Goal: Task Accomplishment & Management: Manage account settings

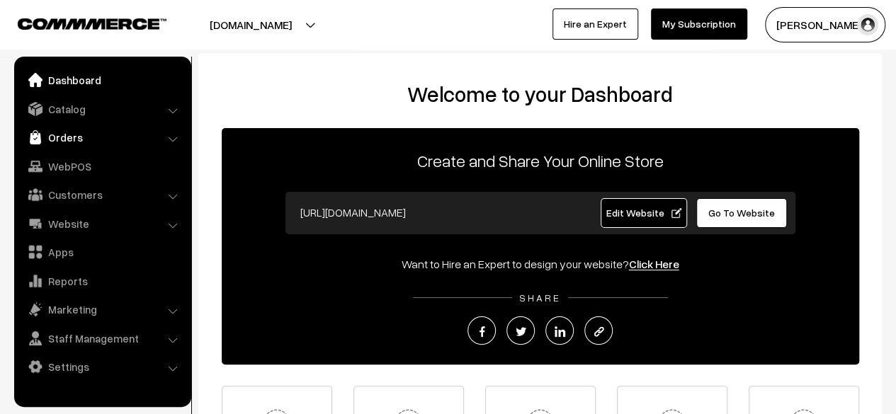
click at [68, 139] on link "Orders" at bounding box center [102, 137] width 169 height 25
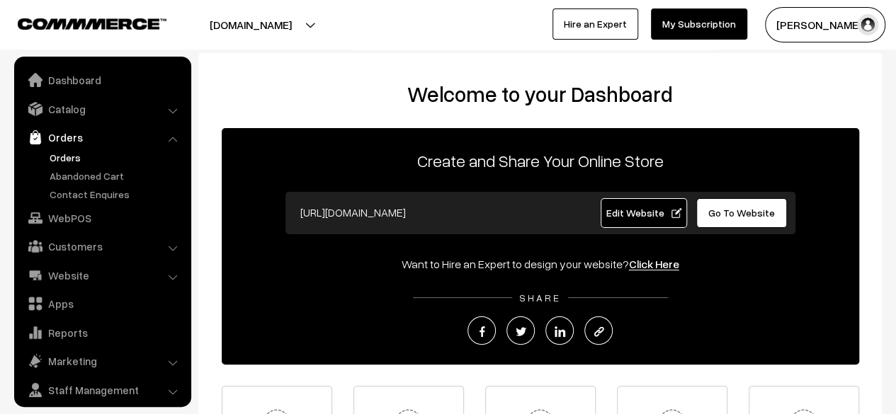
click at [69, 159] on link "Orders" at bounding box center [116, 157] width 140 height 15
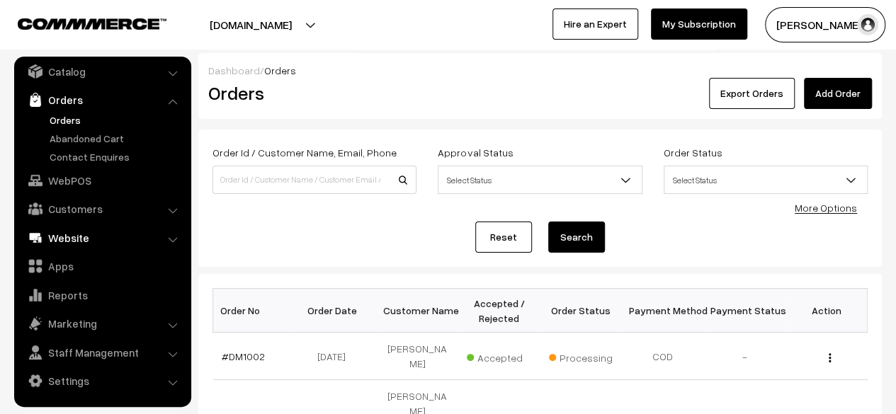
click at [61, 237] on link "Website" at bounding box center [102, 237] width 169 height 25
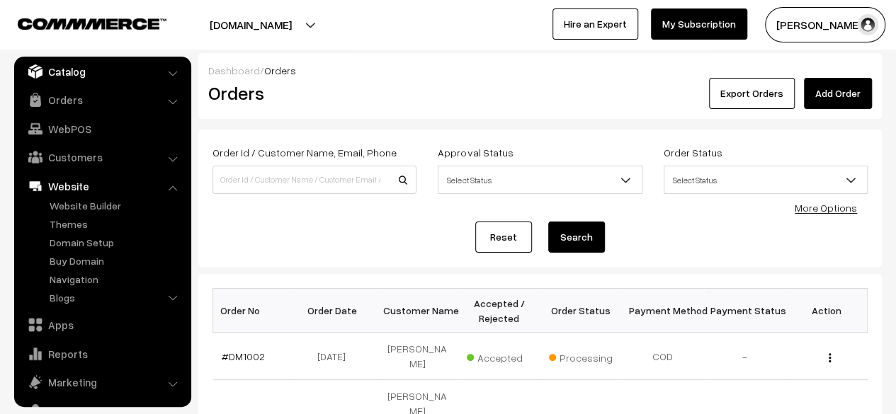
click at [66, 76] on link "Catalog" at bounding box center [102, 71] width 169 height 25
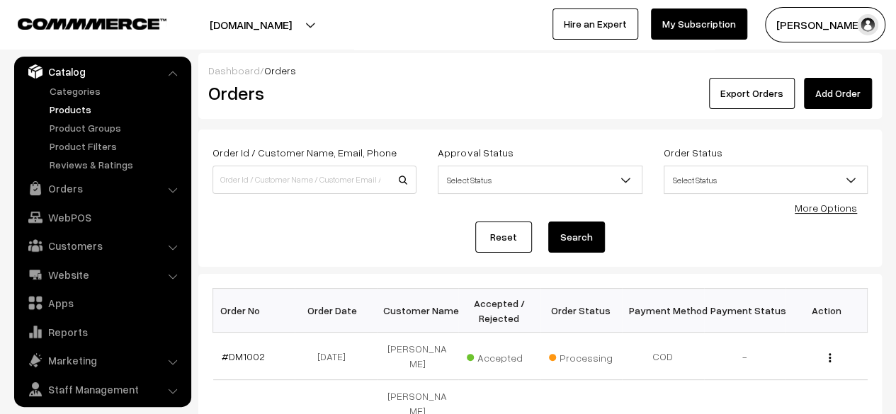
click at [67, 108] on link "Products" at bounding box center [116, 109] width 140 height 15
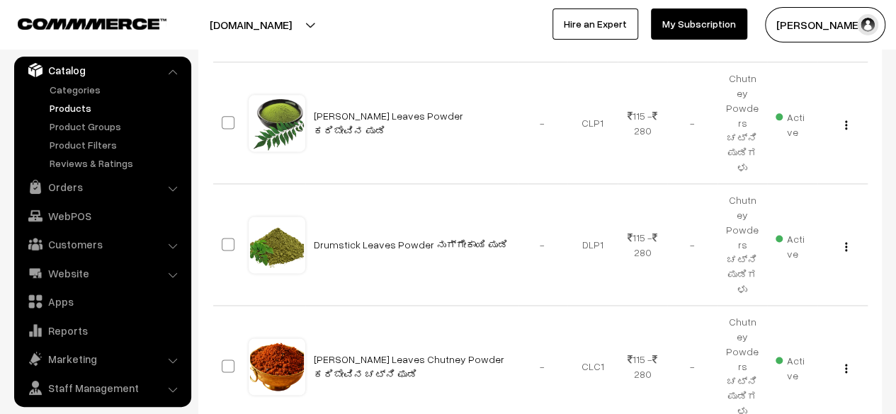
scroll to position [1028, 0]
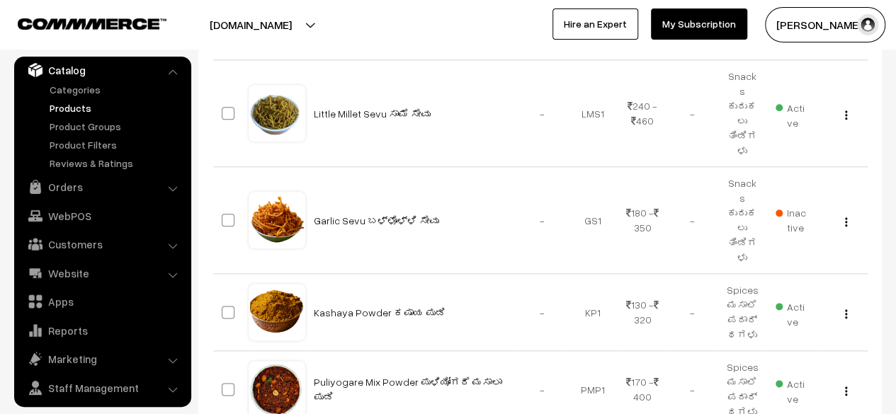
scroll to position [889, 0]
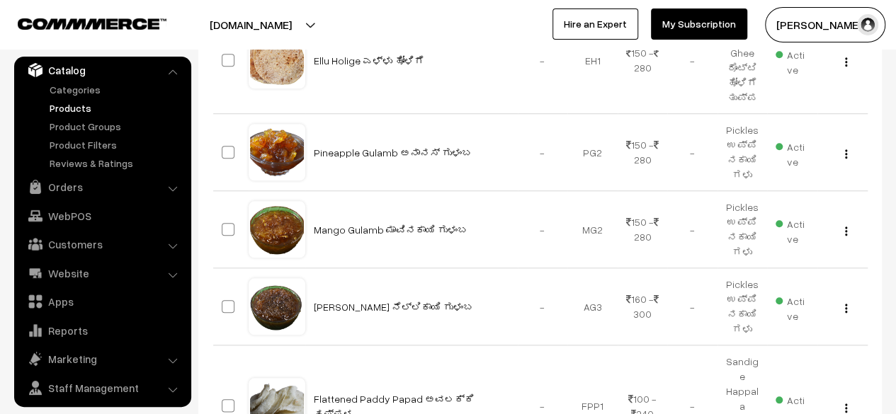
scroll to position [618, 0]
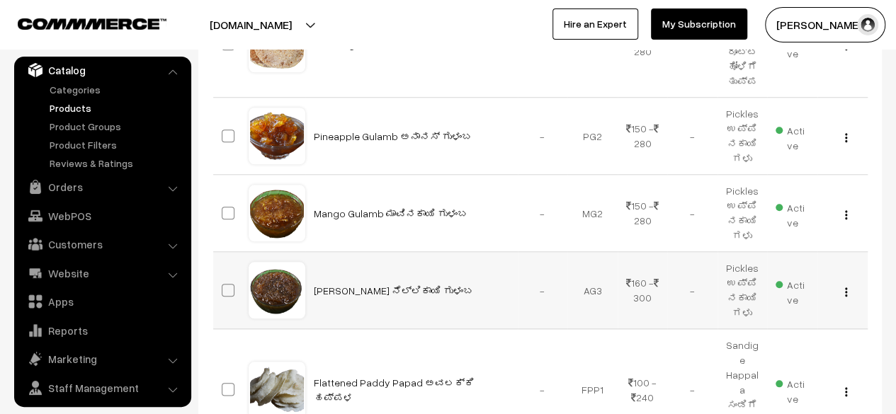
click at [845, 289] on img "button" at bounding box center [846, 292] width 2 height 9
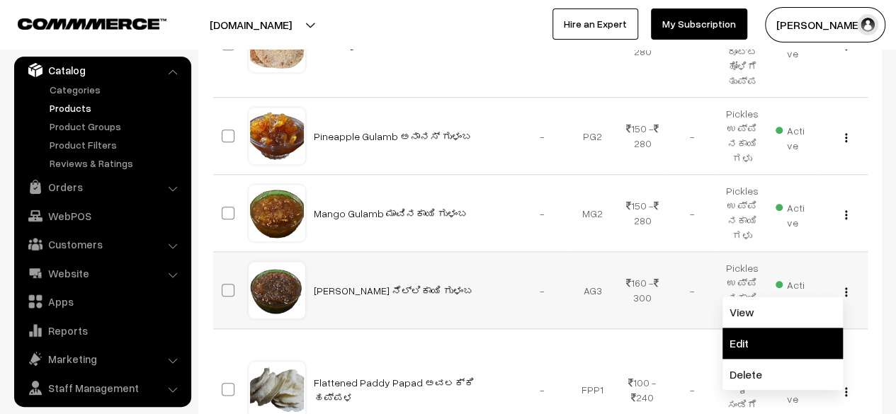
click at [783, 343] on link "Edit" at bounding box center [782, 343] width 120 height 31
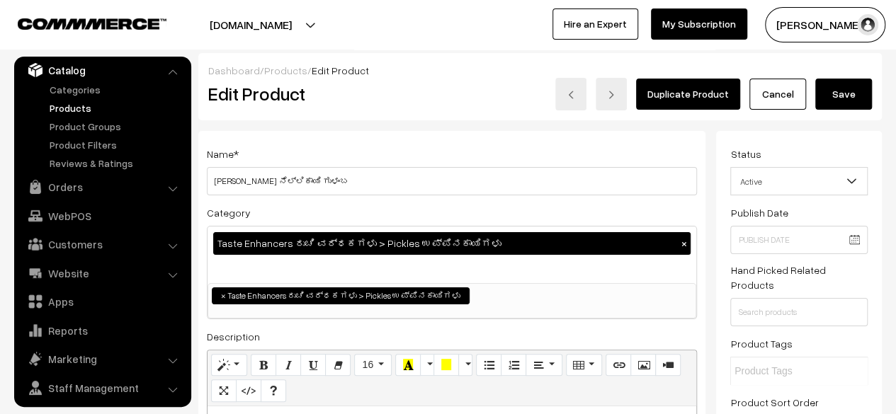
click at [785, 101] on link "Cancel" at bounding box center [777, 94] width 57 height 31
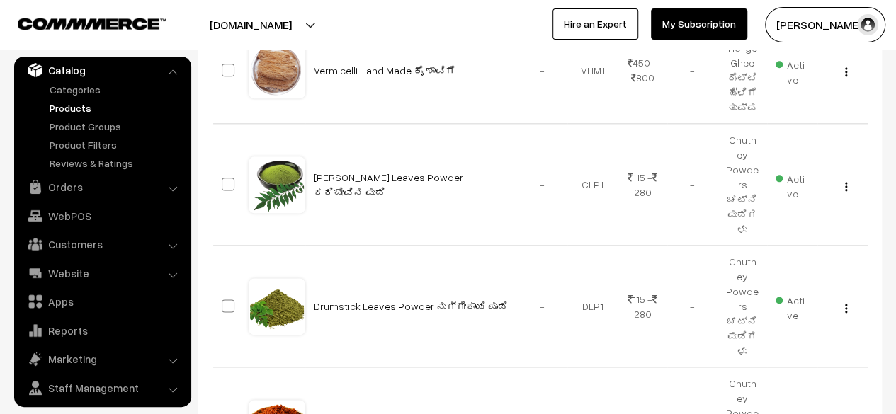
scroll to position [1028, 0]
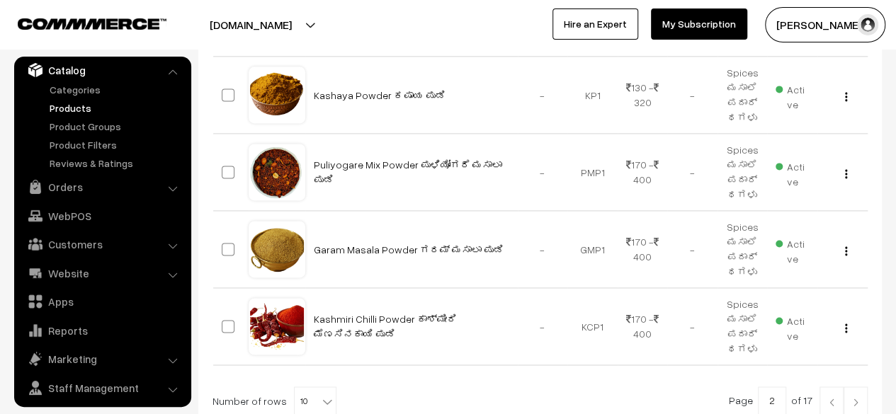
scroll to position [933, 0]
click at [860, 397] on img at bounding box center [855, 401] width 13 height 8
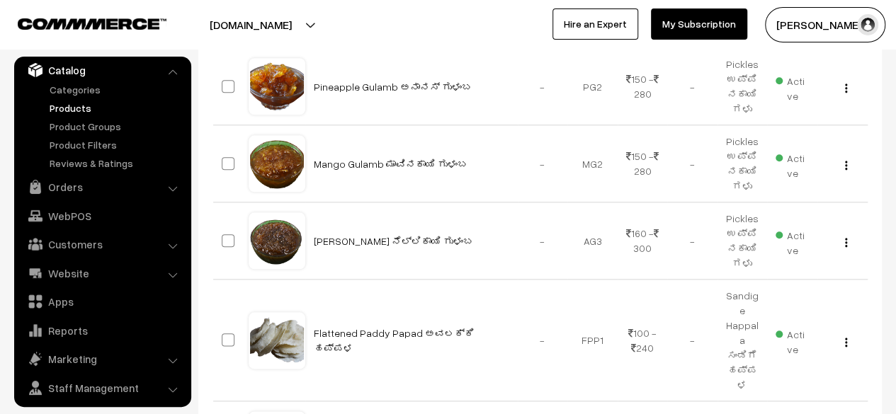
scroll to position [671, 0]
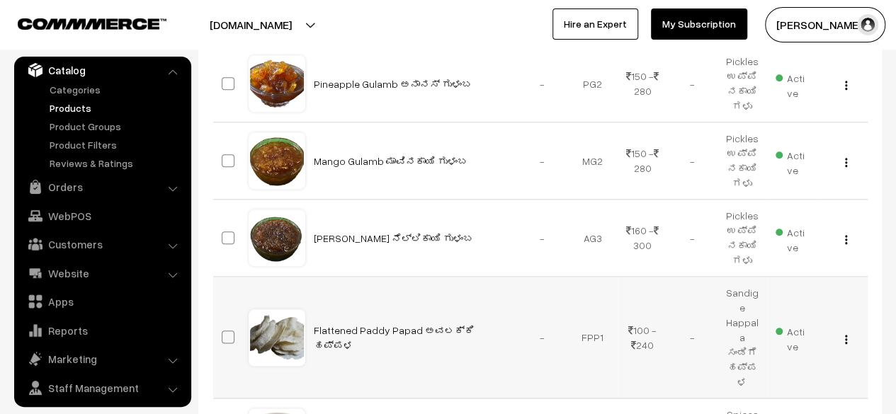
click at [846, 335] on img "button" at bounding box center [846, 339] width 2 height 9
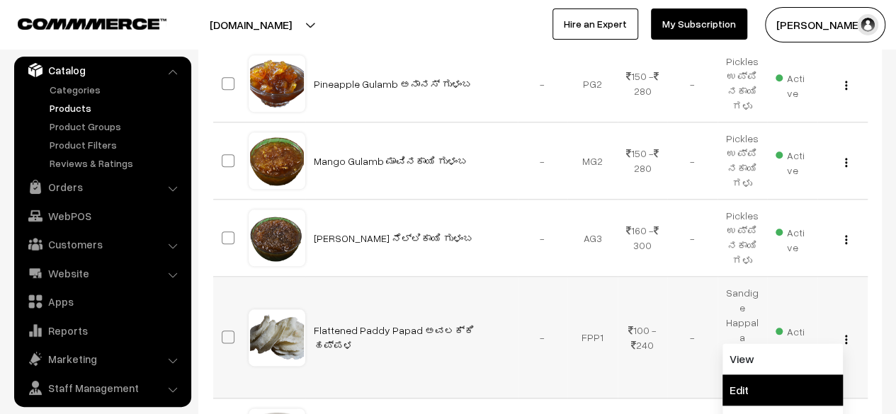
click at [782, 375] on link "Edit" at bounding box center [782, 390] width 120 height 31
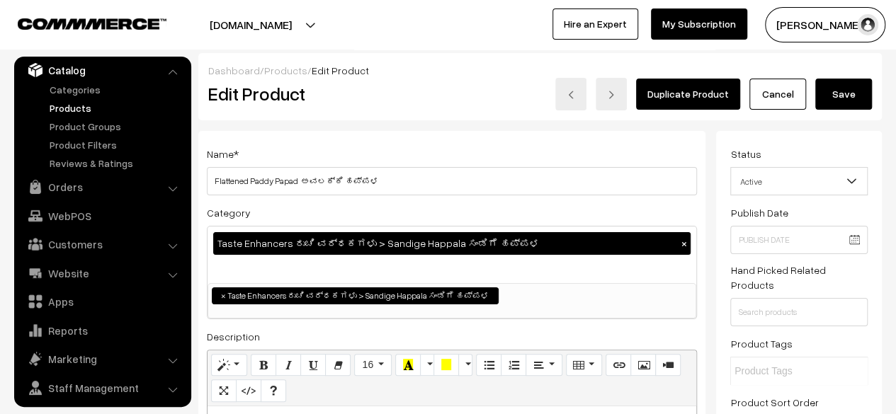
click at [781, 101] on link "Cancel" at bounding box center [777, 94] width 57 height 31
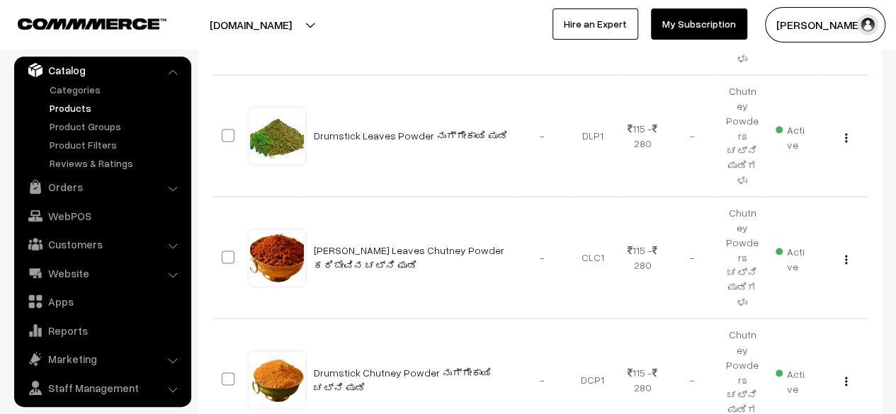
scroll to position [992, 0]
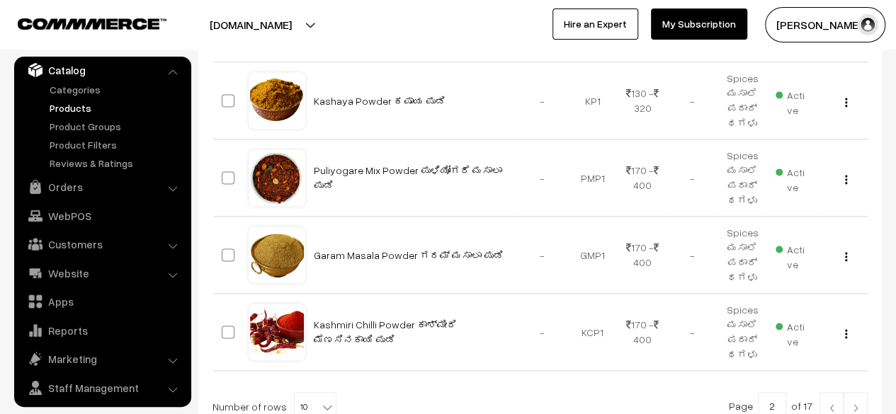
scroll to position [939, 0]
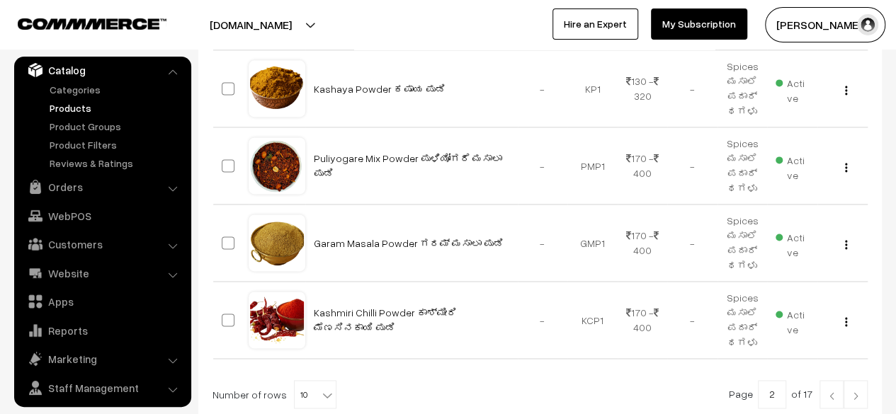
click at [853, 392] on img at bounding box center [855, 396] width 13 height 8
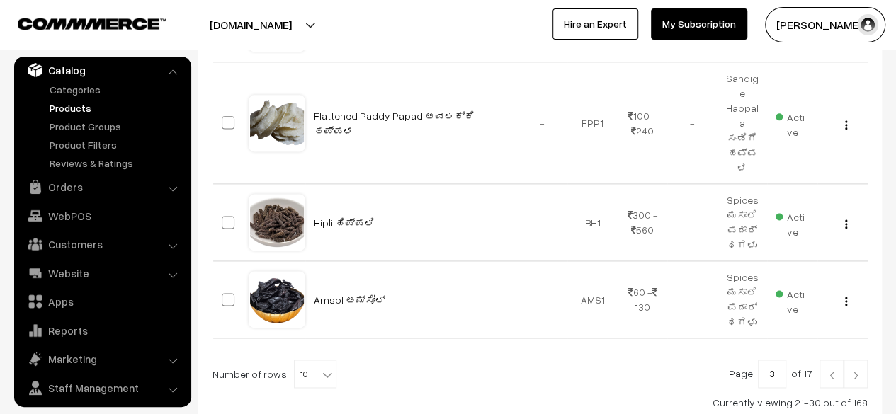
scroll to position [832, 0]
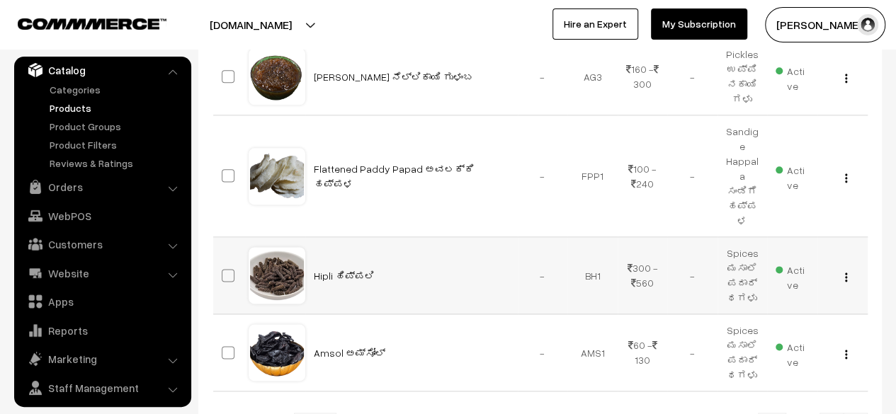
click at [846, 273] on img "button" at bounding box center [846, 277] width 2 height 9
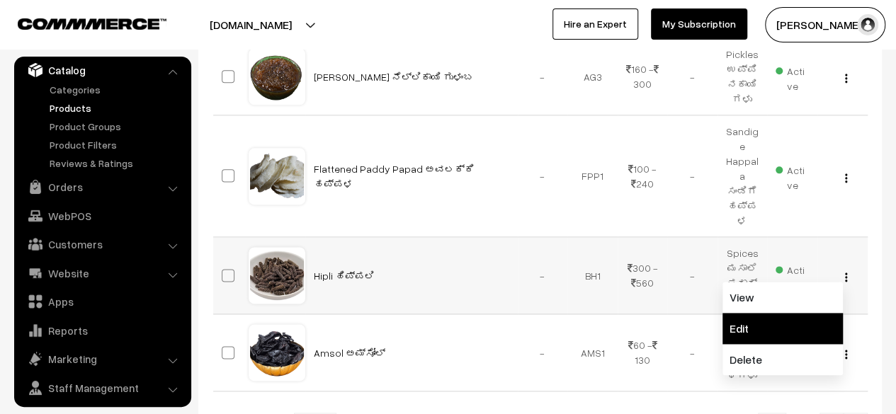
click at [763, 313] on link "Edit" at bounding box center [782, 328] width 120 height 31
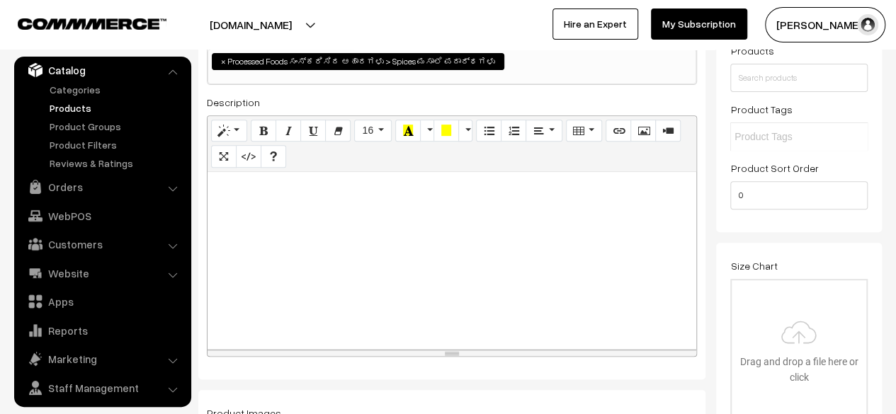
scroll to position [235, 0]
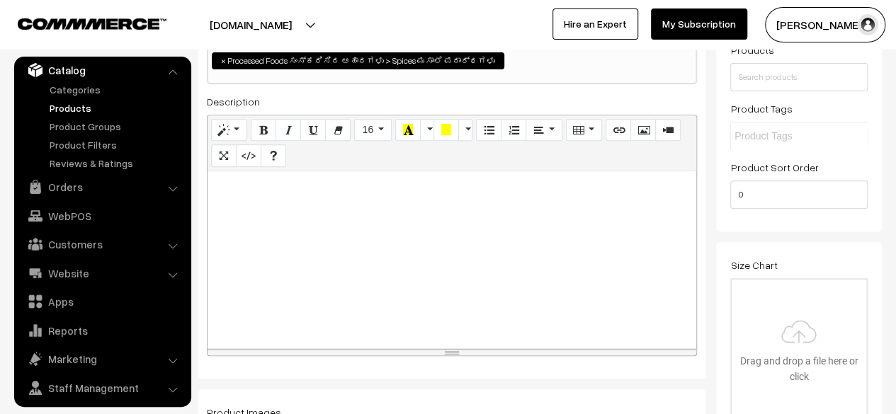
click at [277, 186] on p at bounding box center [452, 186] width 475 height 17
paste div
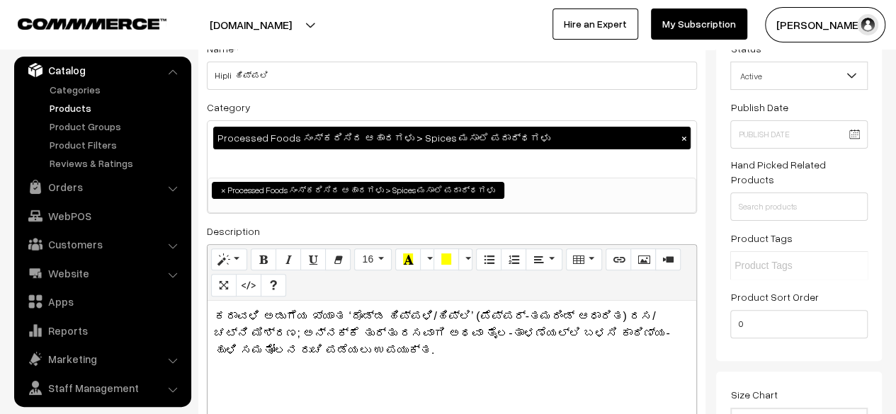
scroll to position [105, 0]
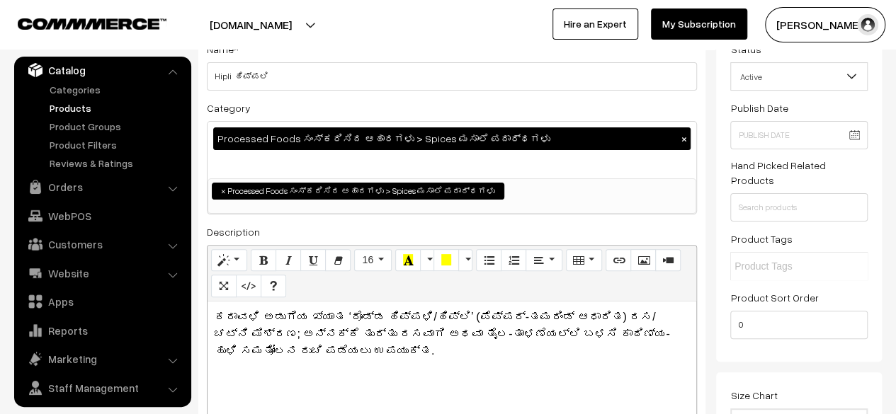
click at [418, 338] on p "ಕರಾವಳಿ ಅಡುಗೆಯ ಖ್ಯಾತ ‘ದೊಡ್ಡ ಹಿಪ್ಪಳಿ/ಹಿಪ್ಲಿ’ (ಪೆಪ್ಪರ್-ತಮರಿಂಡ್ ಆಧಾರಿತ) ರಸ/ಚಟ್ನಿ ಮಿ…" at bounding box center [452, 334] width 475 height 51
click at [557, 338] on p "ಕರಾವಳಿ ಅಡುಗೆಯ ಖ್ಯಾತ ‘ದೊಡ್ಡ ಹಿಪ್ಪಳಿ/ಹಿಪ್ಲಿ’ (ಪೆಪ್ಪರ್-ತಮರಿಂಡ್ ಆಧಾರಿತ) ರಸ/ಚಟ್ನಿ ಮಿ…" at bounding box center [452, 334] width 475 height 51
copy p "ಯು"
click at [406, 336] on p "ಕರಾವಳಿ ಅಡುಗೆಯ ಖ್ಯಾತ ‘ದೊಡ್ಡ ಹಿಪ್ಪಳಿ/ಹಿಪ್ಲಿ’ (ಪೆಪ್ಪರ್-ತಮರಿಂಡ್ ಆಧಾರಿತ) ರಸ/ಚಟ್ನಿ ಮಿ…" at bounding box center [452, 334] width 475 height 51
click at [517, 336] on p "ಕರಾವಳಿ ಅಡುಗೆಯ ಖ್ಯಾತ ‘ದೊಡ್ಡ ಹಿಪ್ಪಳಿ/ಹಿಪ್ಲಿ’ (ಪೆಪ್ಪರ್-ತಮರಿಂಡ್ ಆಧಾರಿತ) ರಸ/ಚಟ್ನಿ ಮಿ…" at bounding box center [452, 334] width 475 height 51
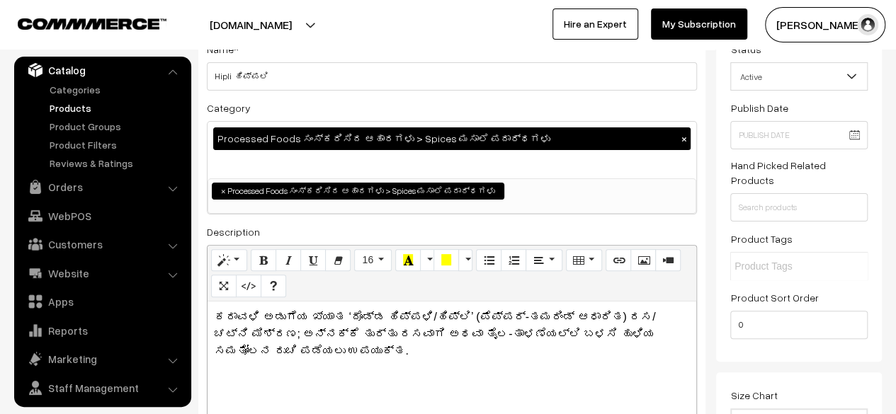
scroll to position [0, 0]
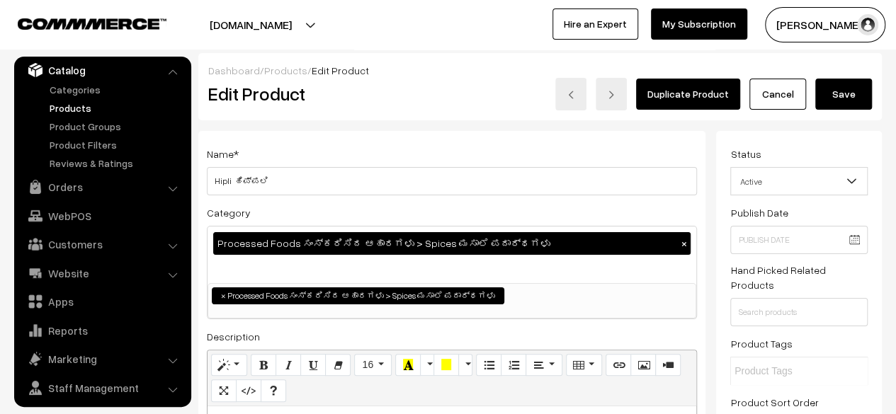
click at [846, 91] on button "Save" at bounding box center [843, 94] width 57 height 31
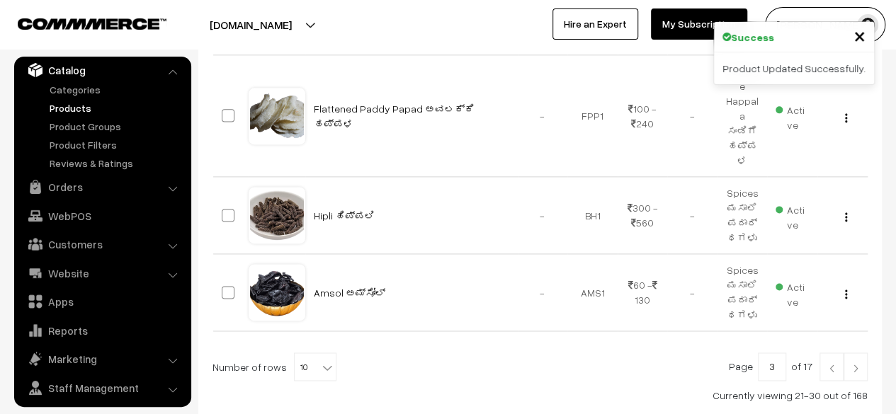
scroll to position [894, 0]
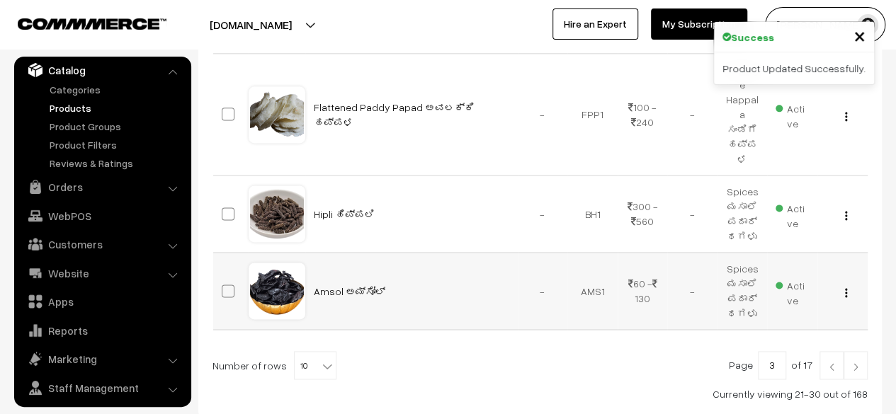
click at [845, 288] on img "button" at bounding box center [846, 292] width 2 height 9
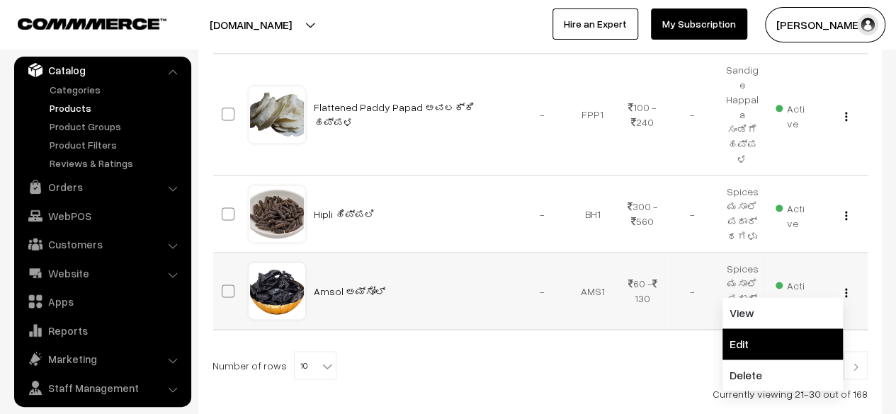
click at [776, 329] on link "Edit" at bounding box center [782, 344] width 120 height 31
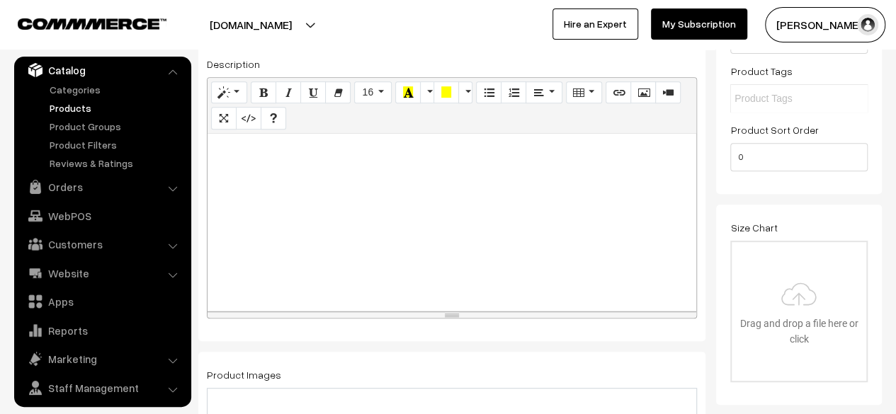
scroll to position [270, 0]
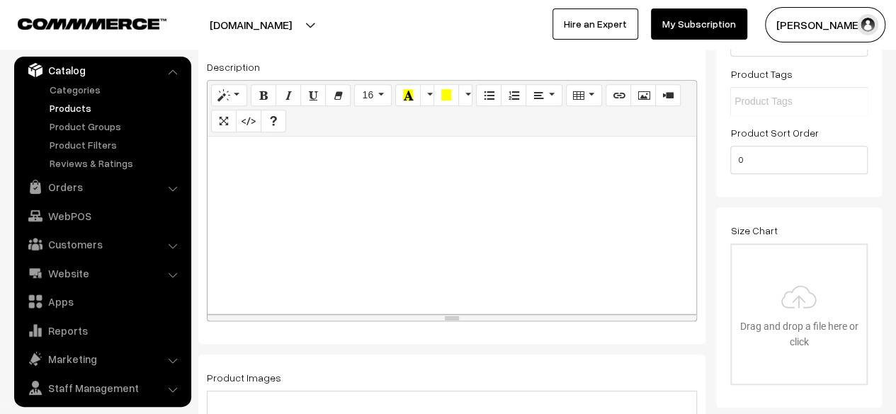
click at [516, 222] on div at bounding box center [452, 225] width 489 height 177
paste div
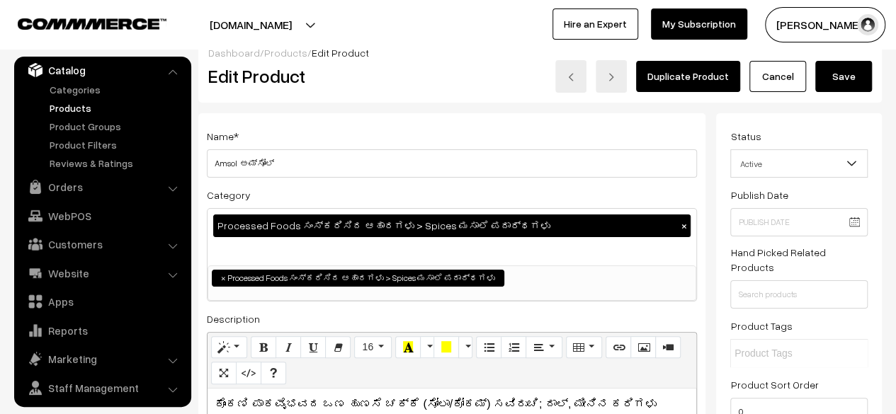
scroll to position [0, 0]
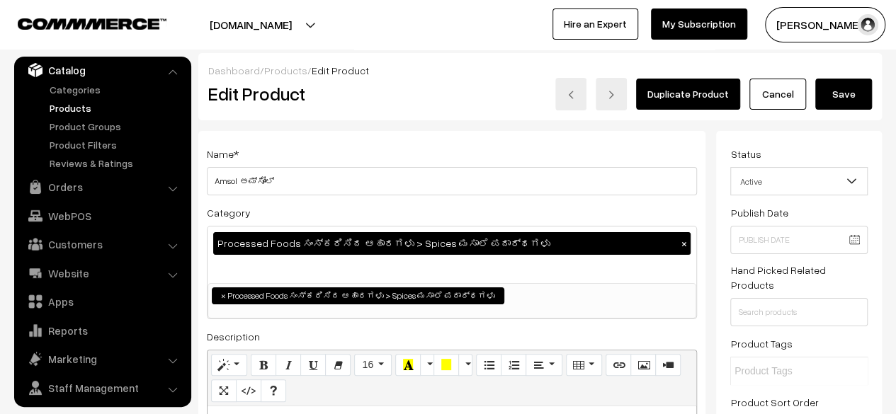
click at [845, 94] on button "Save" at bounding box center [843, 94] width 57 height 31
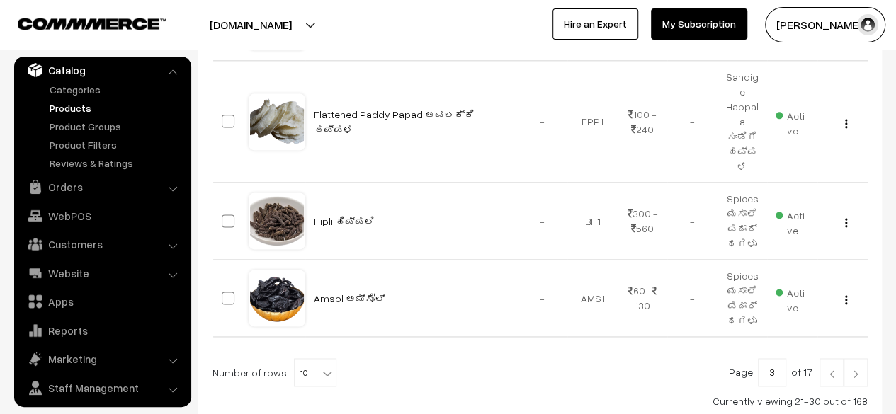
scroll to position [916, 0]
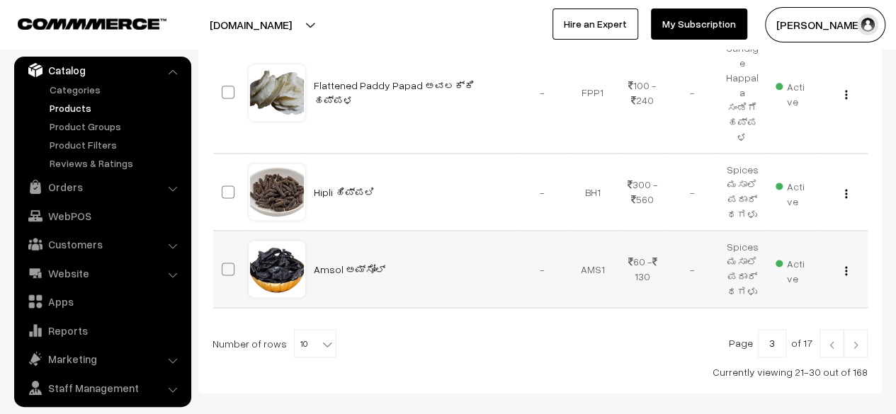
click at [847, 262] on div "View Edit Delete" at bounding box center [842, 269] width 33 height 15
click at [846, 266] on img "button" at bounding box center [846, 270] width 2 height 9
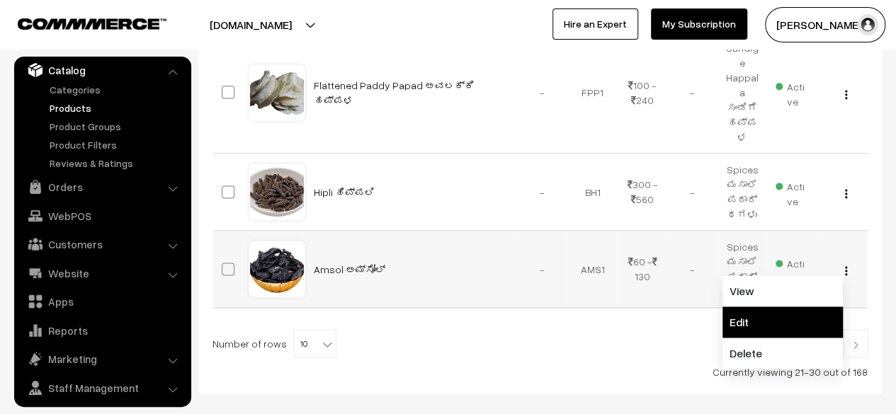
click at [776, 307] on link "Edit" at bounding box center [782, 322] width 120 height 31
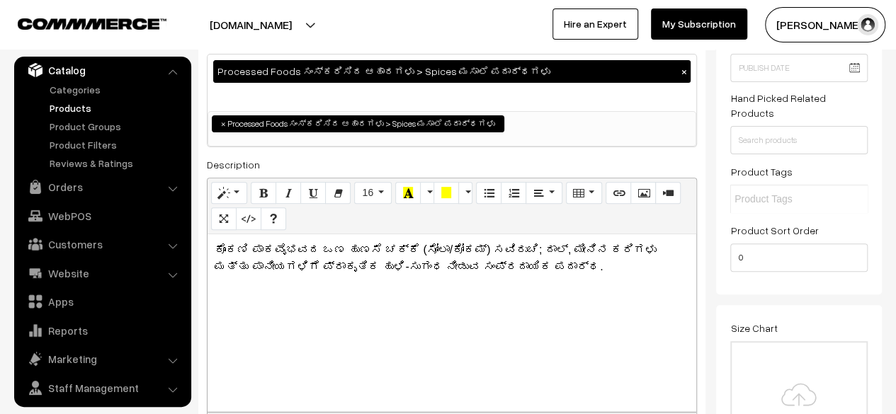
scroll to position [173, 0]
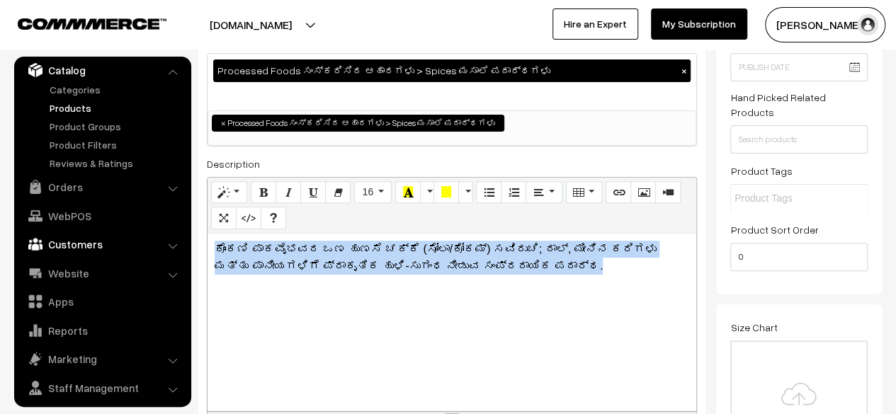
drag, startPoint x: 551, startPoint y: 277, endPoint x: 170, endPoint y: 251, distance: 381.9
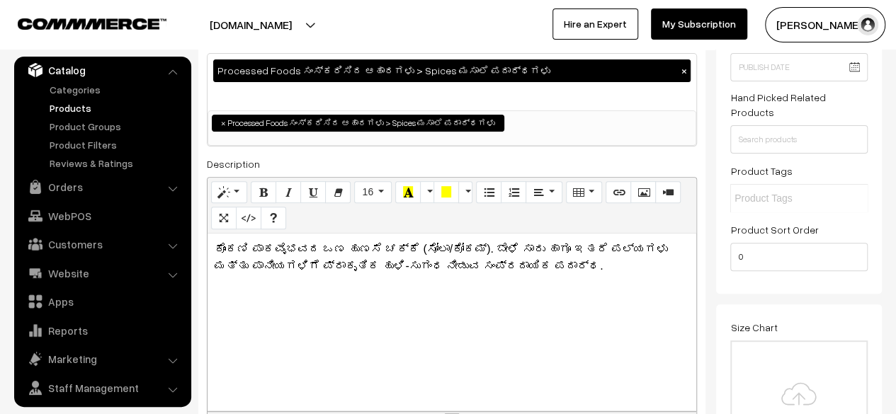
scroll to position [0, 0]
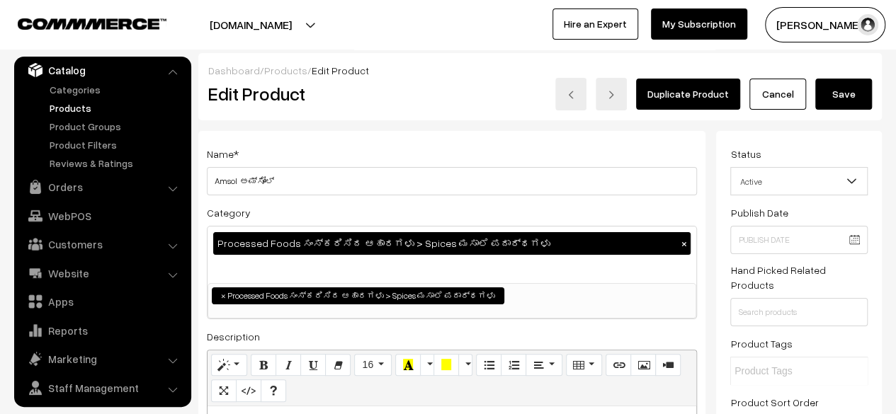
click at [850, 96] on button "Save" at bounding box center [843, 94] width 57 height 31
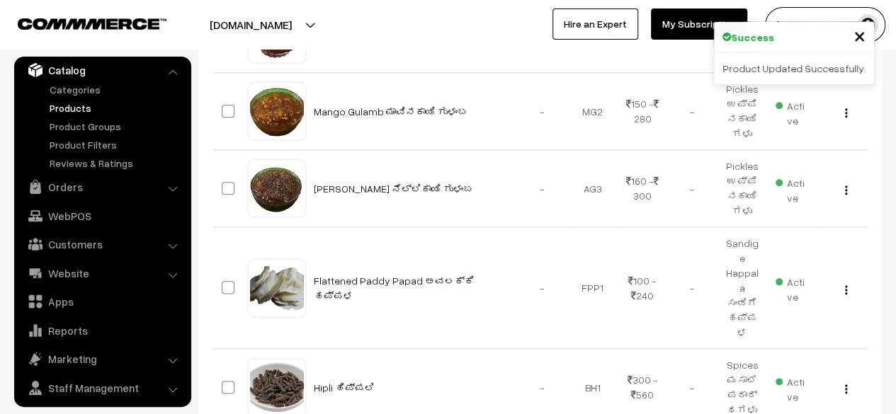
scroll to position [767, 0]
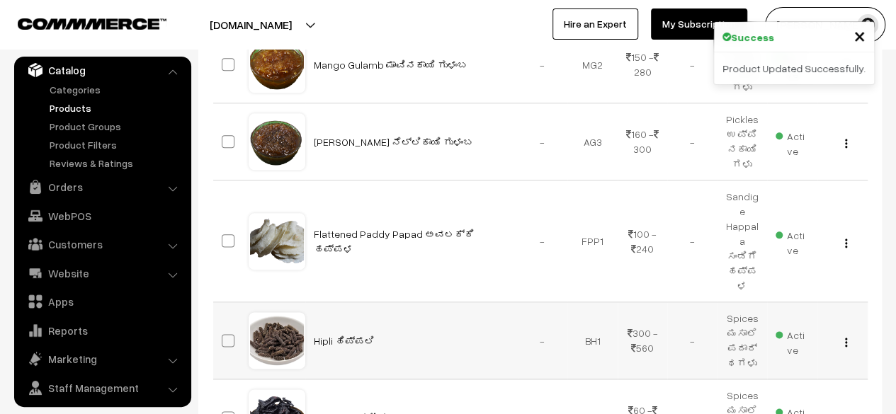
click at [845, 338] on img "button" at bounding box center [846, 342] width 2 height 9
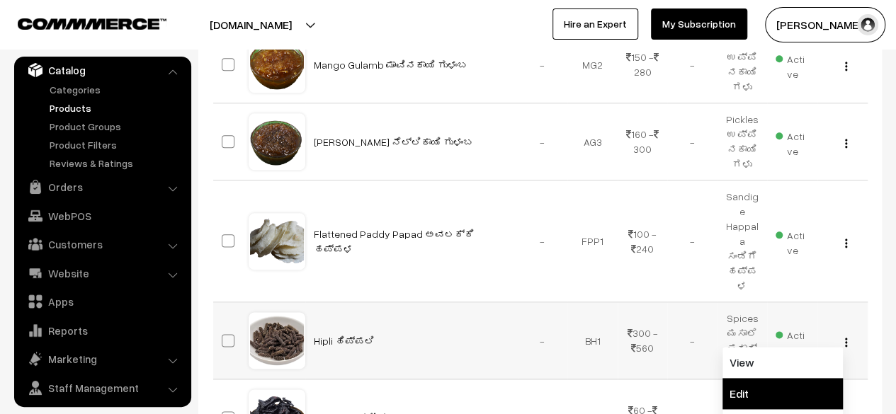
click at [773, 378] on link "Edit" at bounding box center [782, 393] width 120 height 31
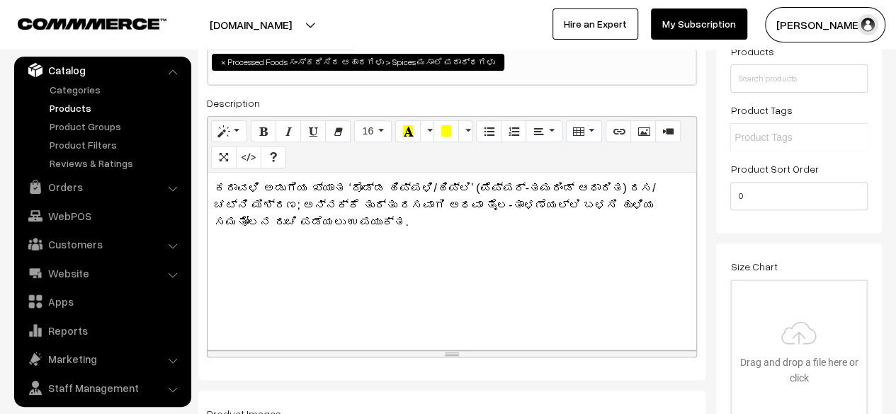
scroll to position [235, 0]
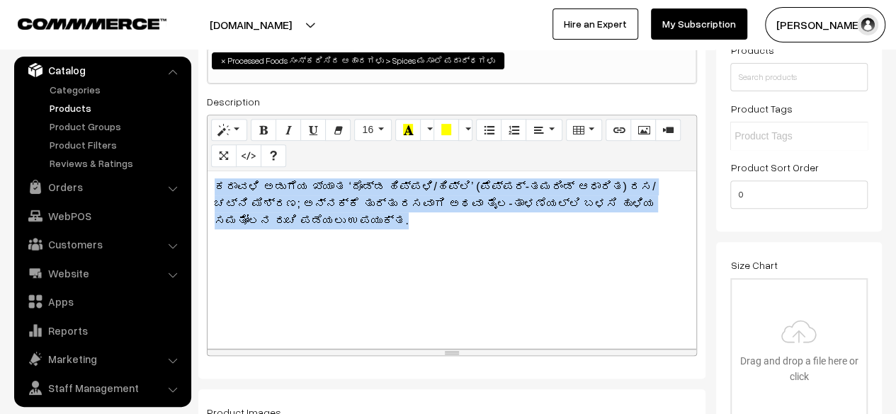
drag, startPoint x: 617, startPoint y: 205, endPoint x: 178, endPoint y: 154, distance: 441.3
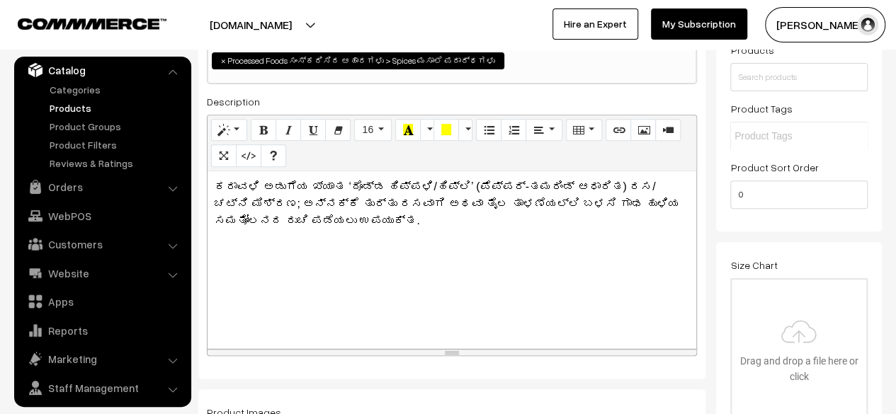
scroll to position [0, 0]
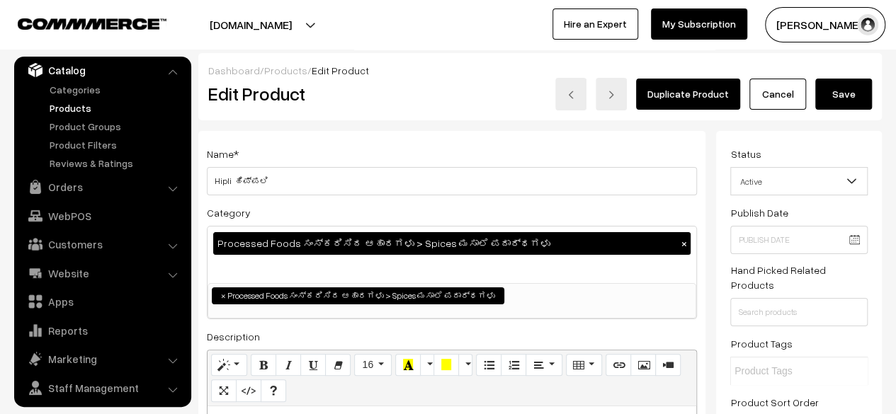
click at [842, 94] on button "Save" at bounding box center [843, 94] width 57 height 31
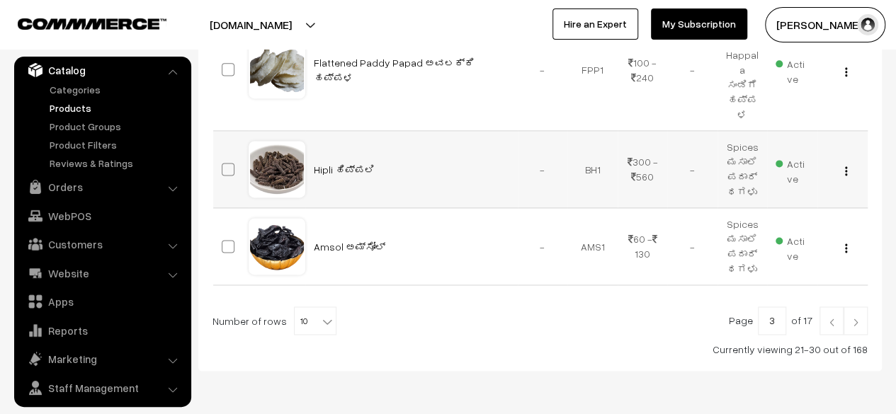
scroll to position [954, 0]
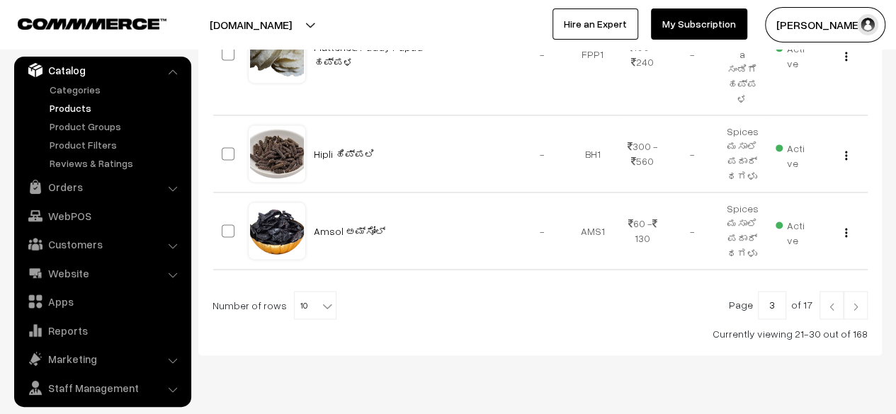
click at [858, 302] on img at bounding box center [855, 306] width 13 height 8
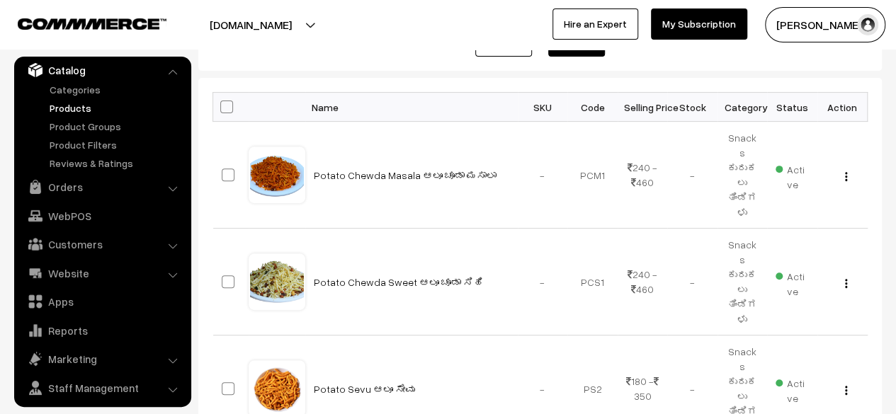
scroll to position [198, 0]
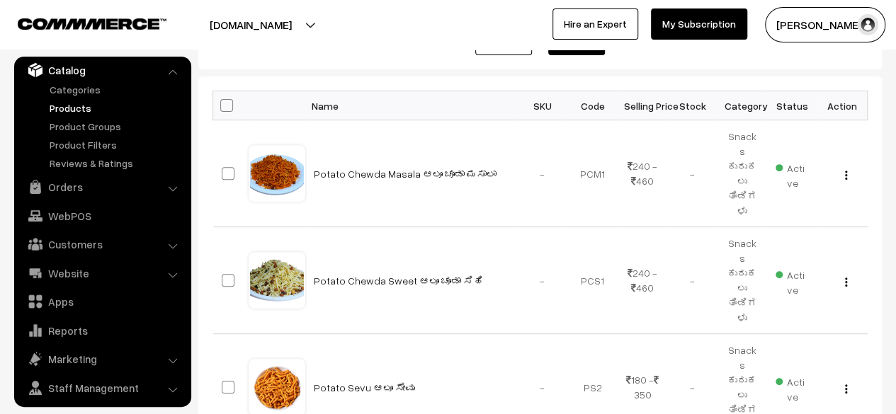
click at [717, 334] on td "Snacks ಕುರುಕಲು ತಿಂಡಿಗಳು" at bounding box center [742, 387] width 50 height 107
click at [846, 171] on img "button" at bounding box center [846, 175] width 2 height 9
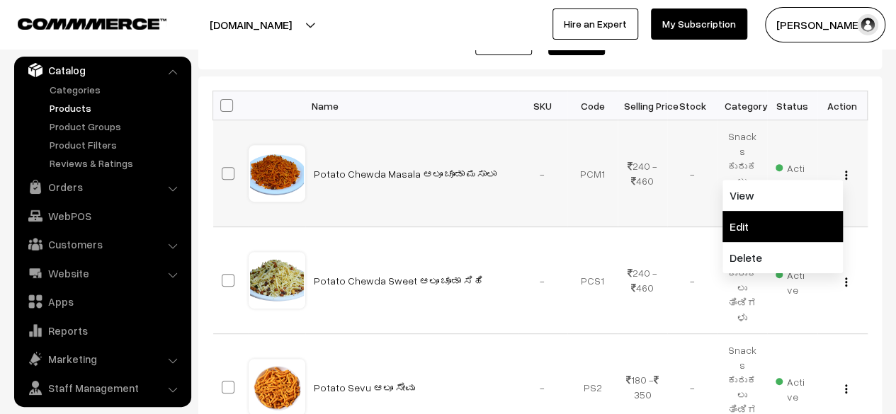
click at [776, 214] on link "Edit" at bounding box center [782, 226] width 120 height 31
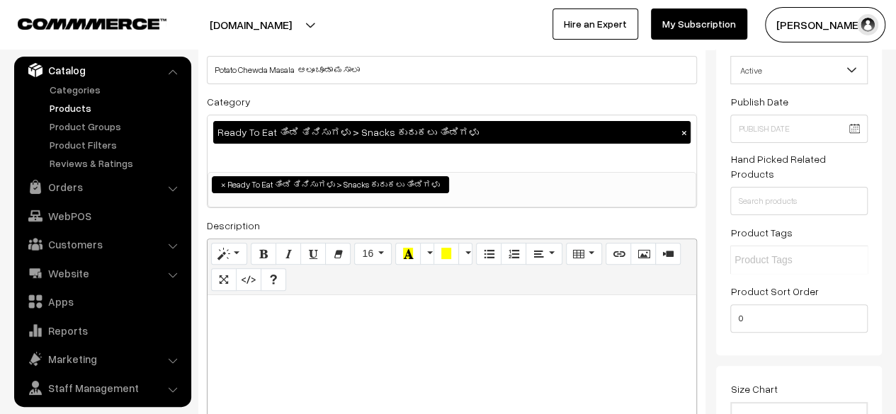
scroll to position [118, 0]
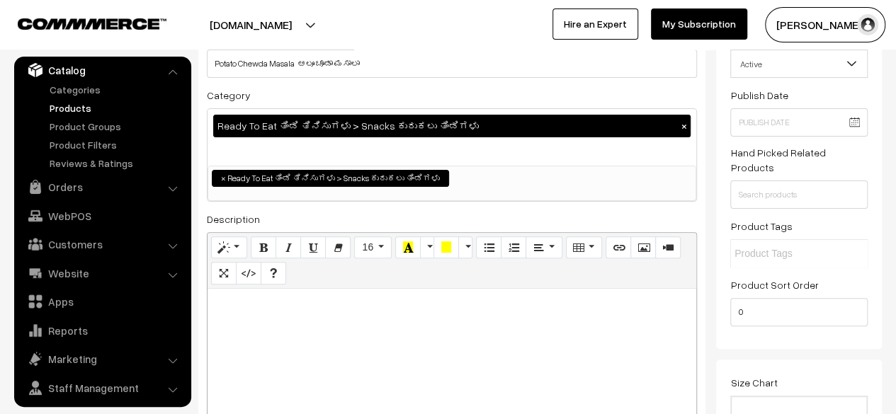
click at [523, 307] on p at bounding box center [452, 304] width 475 height 17
paste div
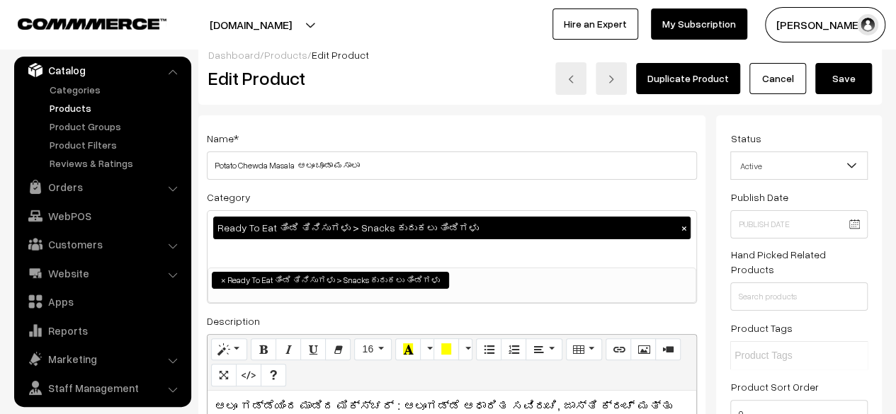
scroll to position [0, 0]
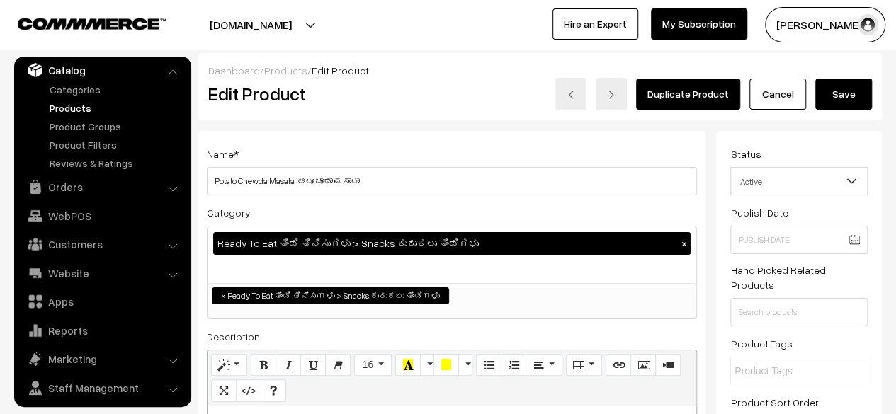
click at [846, 103] on button "Save" at bounding box center [843, 94] width 57 height 31
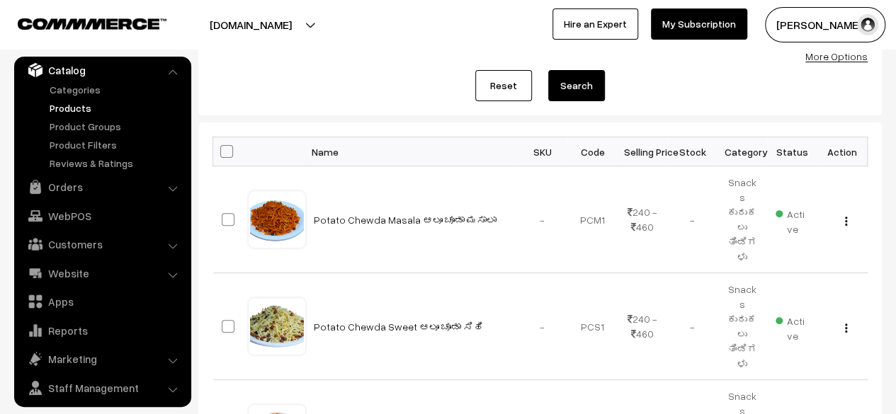
scroll to position [156, 0]
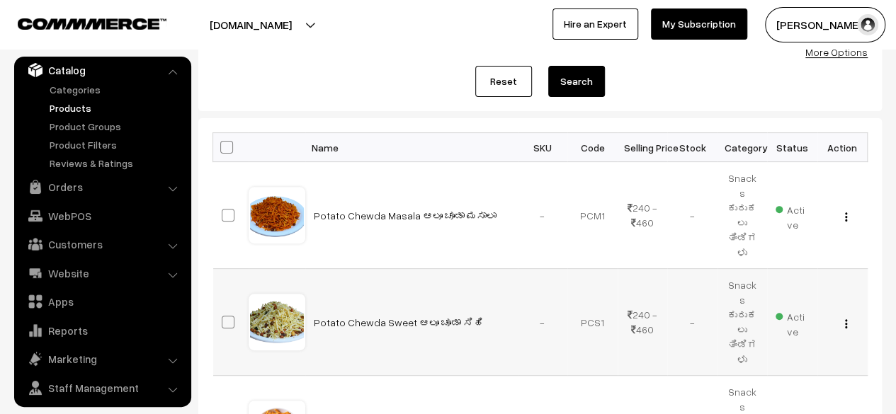
click at [846, 319] on img "button" at bounding box center [846, 323] width 2 height 9
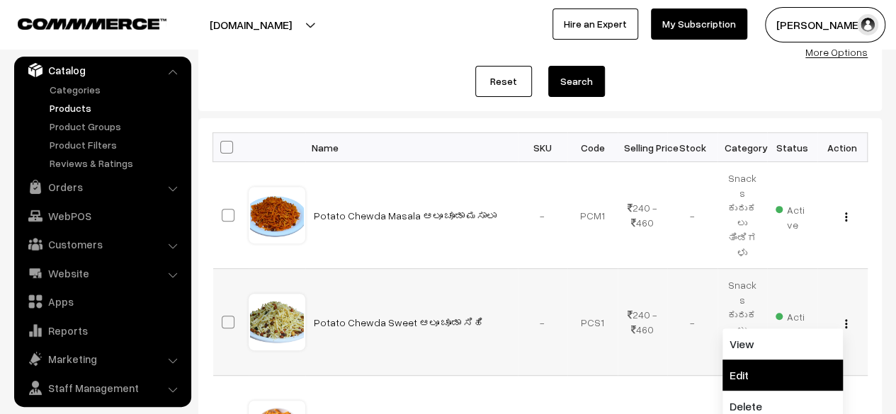
click at [781, 360] on link "Edit" at bounding box center [782, 375] width 120 height 31
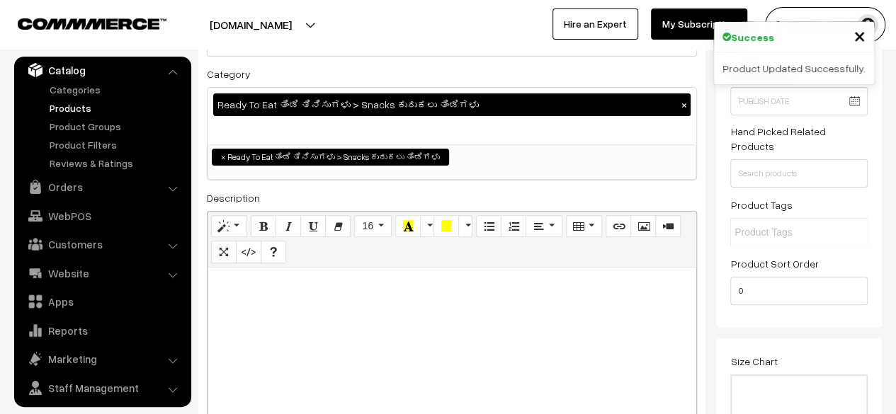
scroll to position [142, 0]
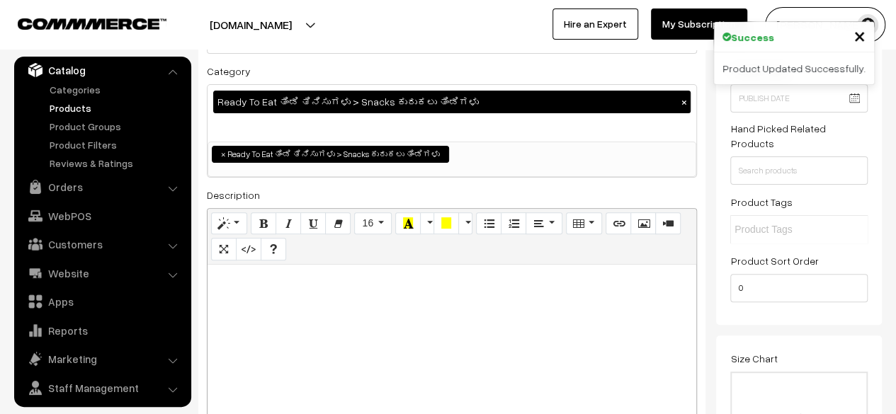
click at [502, 312] on div at bounding box center [452, 353] width 489 height 177
paste div
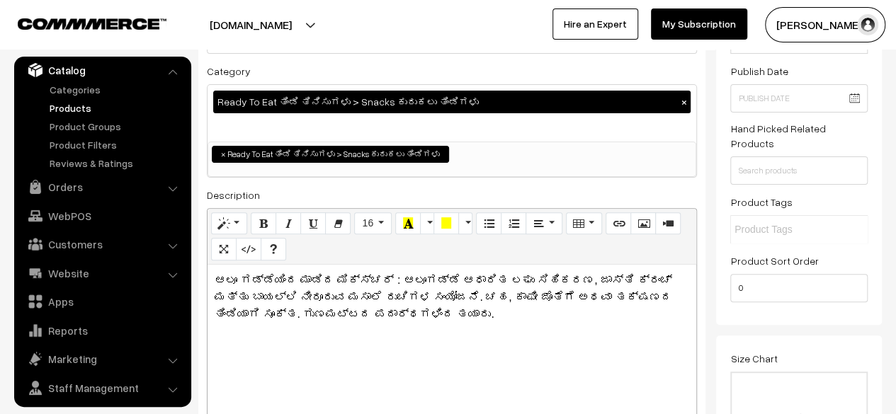
scroll to position [0, 0]
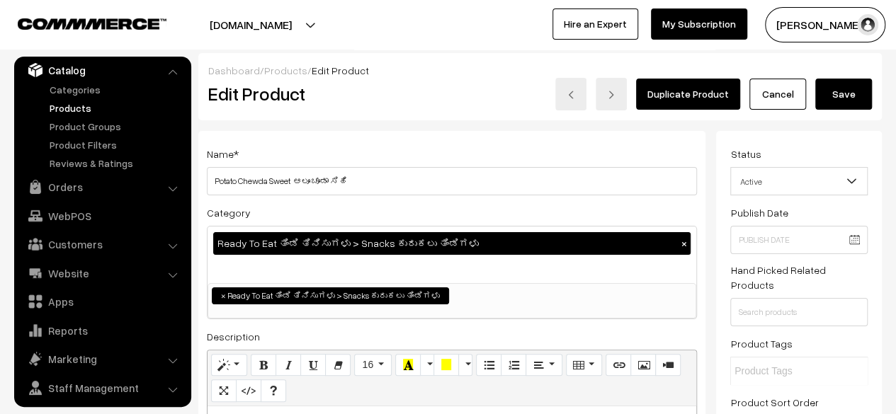
click at [844, 93] on button "Save" at bounding box center [843, 94] width 57 height 31
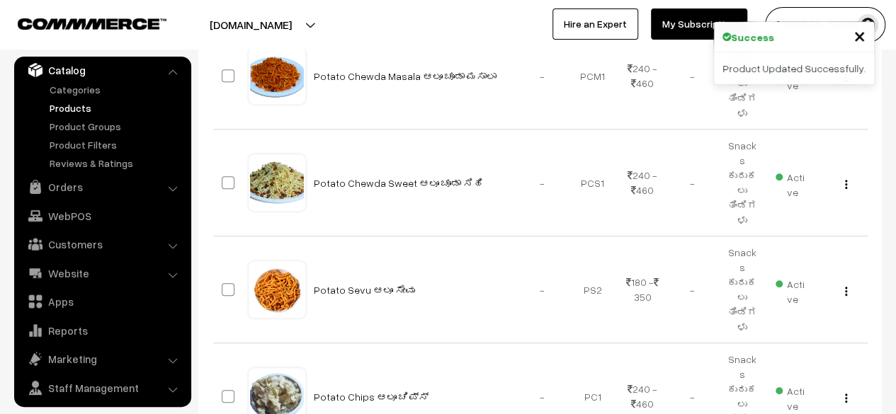
scroll to position [297, 0]
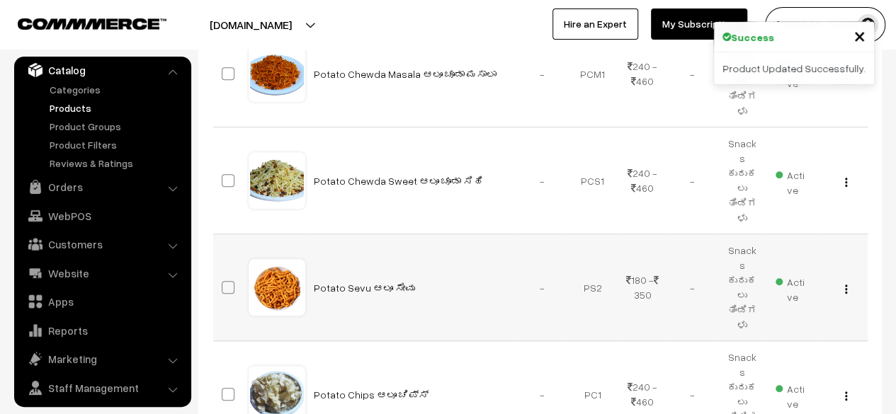
click at [845, 285] on img "button" at bounding box center [846, 289] width 2 height 9
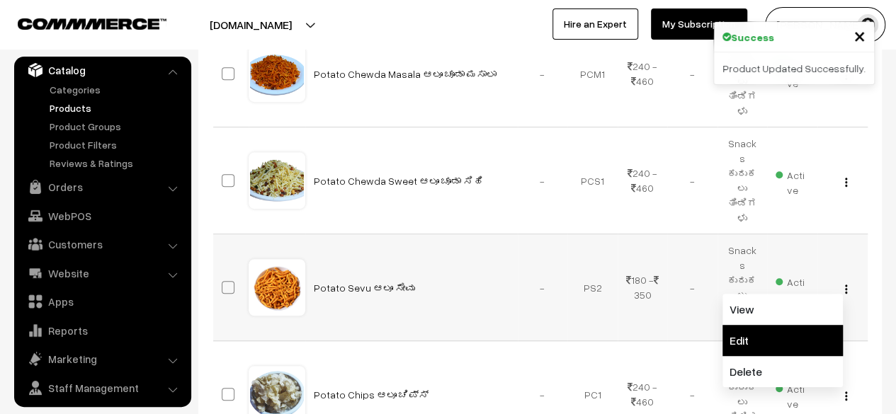
click at [787, 325] on link "Edit" at bounding box center [782, 340] width 120 height 31
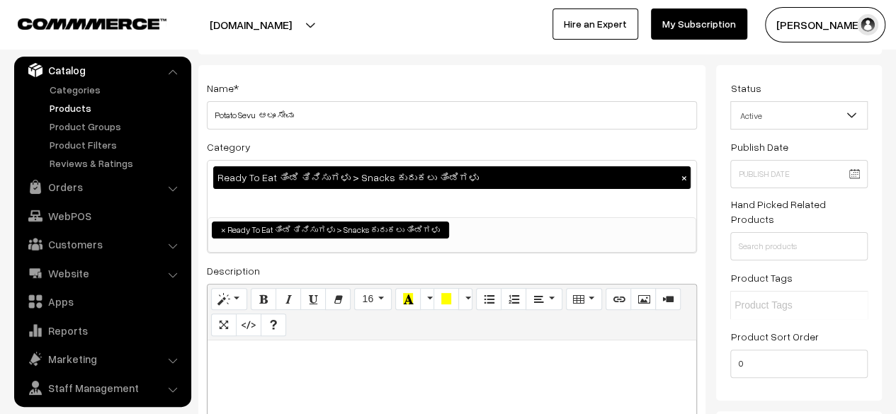
scroll to position [67, 0]
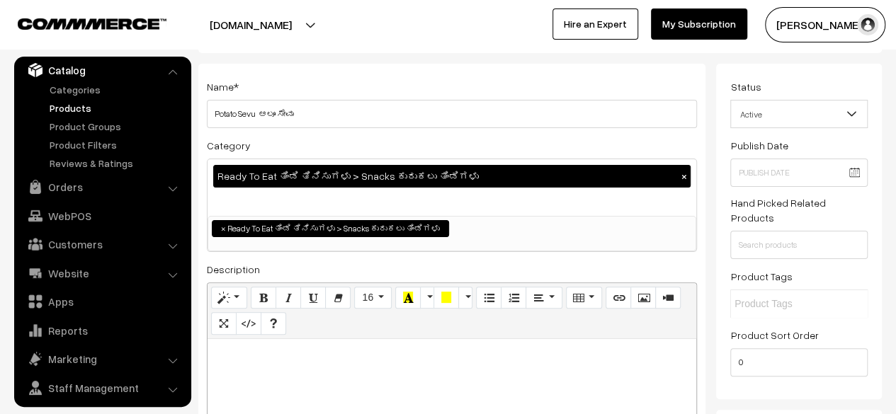
click p
paste div
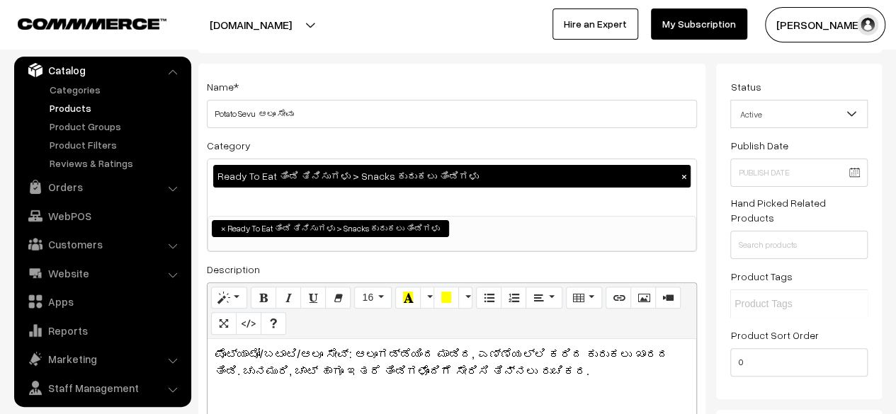
scroll to position [0, 0]
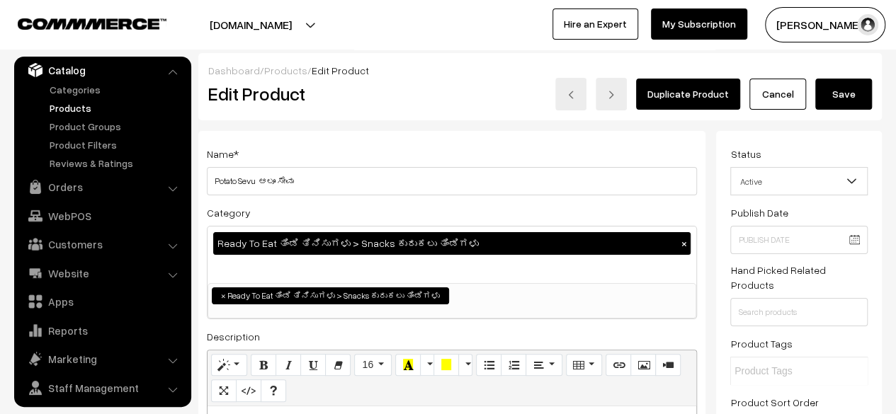
click button "Save"
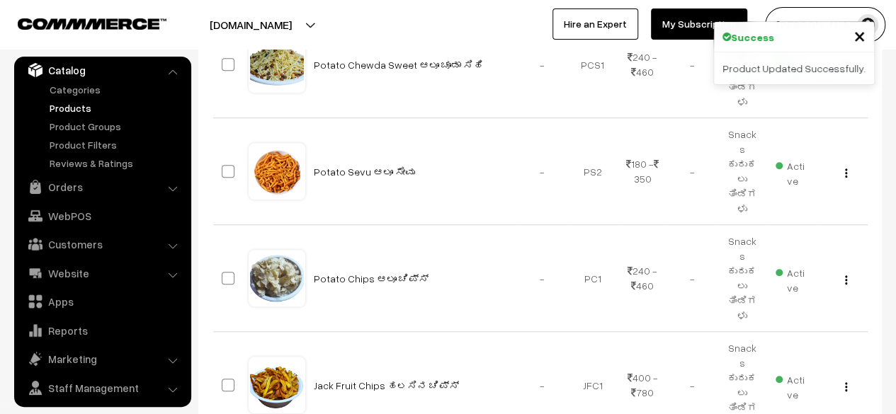
scroll to position [414, 0]
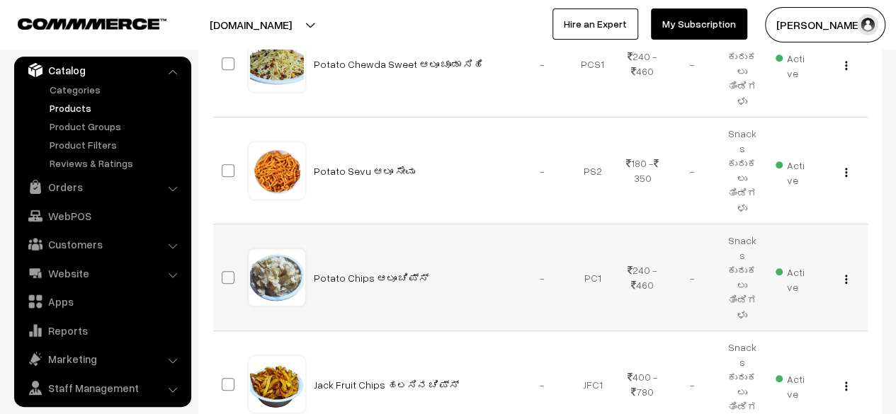
click at [845, 275] on img "button" at bounding box center [846, 279] width 2 height 9
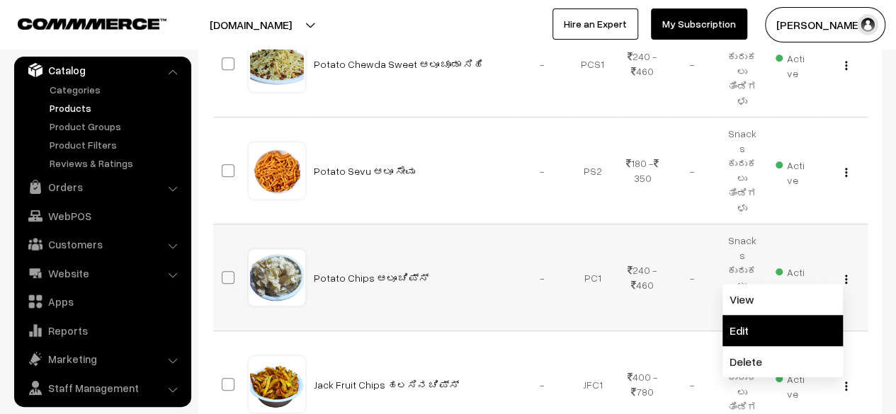
click at [783, 315] on link "Edit" at bounding box center [782, 330] width 120 height 31
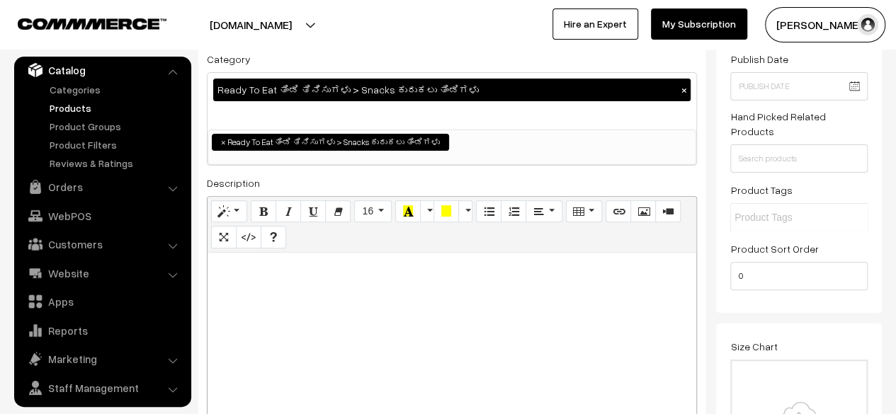
scroll to position [154, 0]
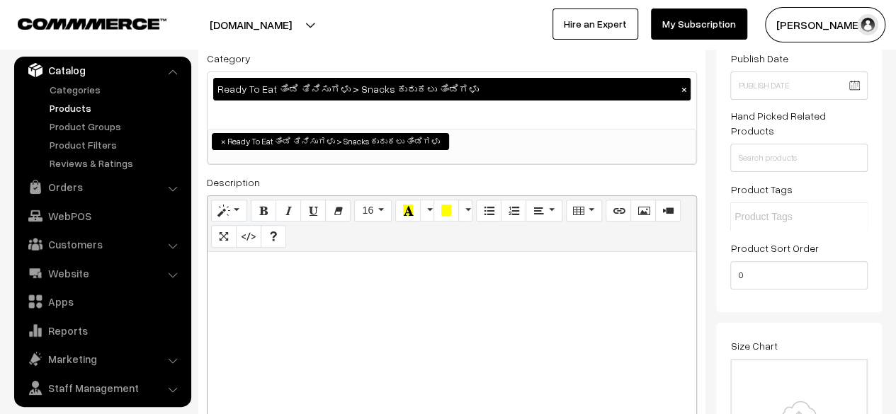
click at [566, 296] on div at bounding box center [452, 340] width 489 height 177
paste div
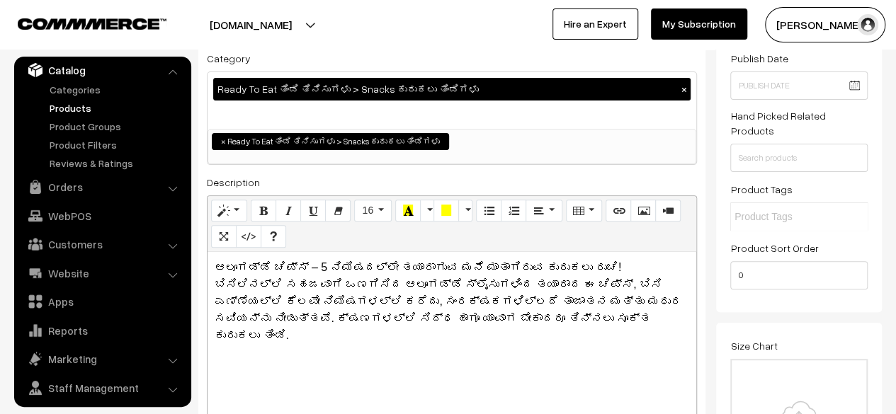
scroll to position [0, 0]
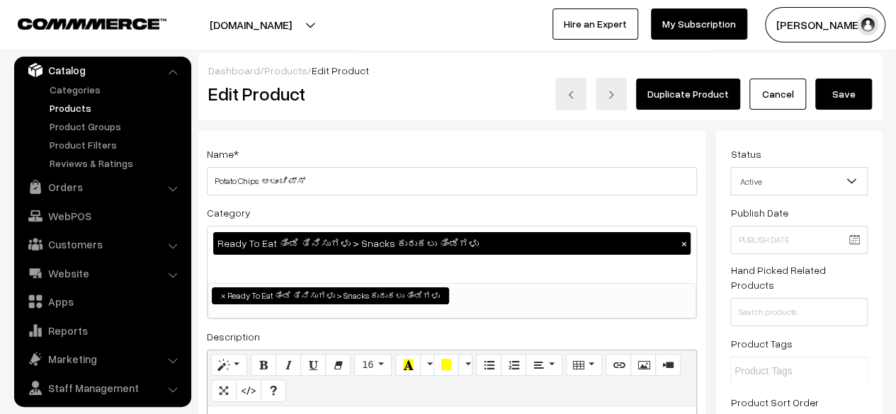
click at [840, 92] on button "Save" at bounding box center [843, 94] width 57 height 31
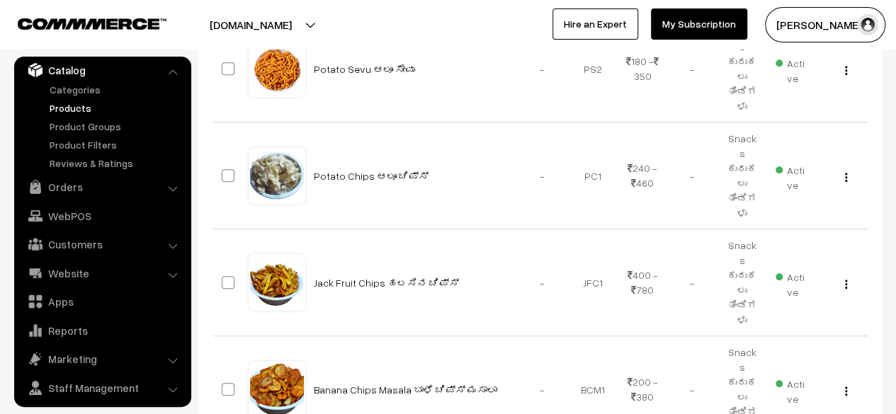
scroll to position [517, 0]
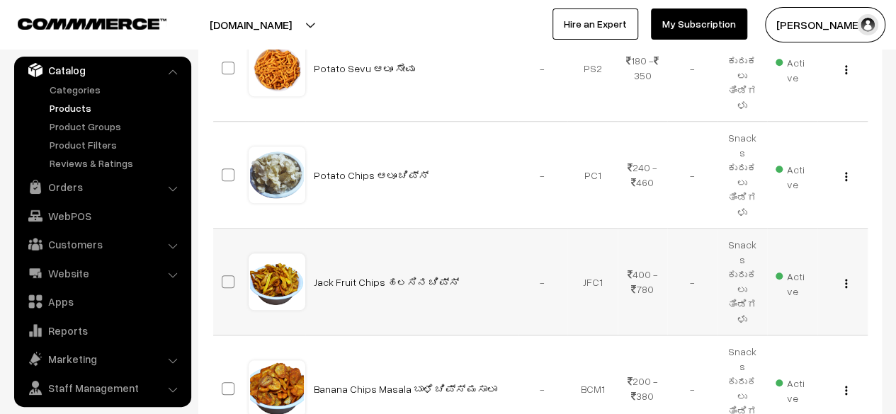
click at [846, 279] on img "button" at bounding box center [846, 283] width 2 height 9
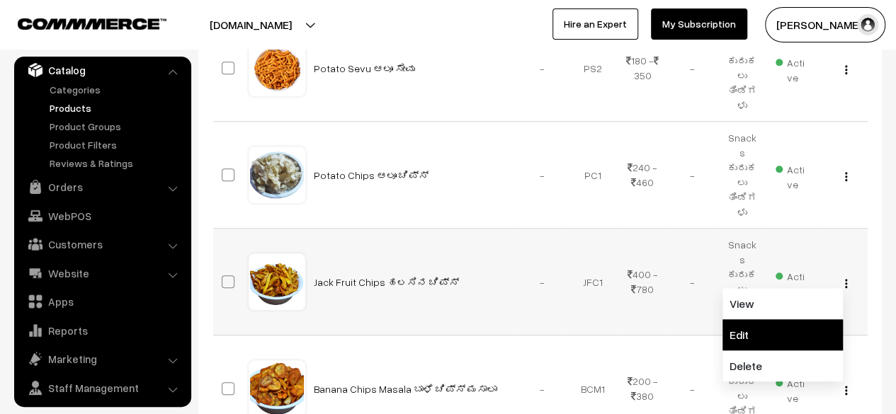
click at [789, 319] on link "Edit" at bounding box center [782, 334] width 120 height 31
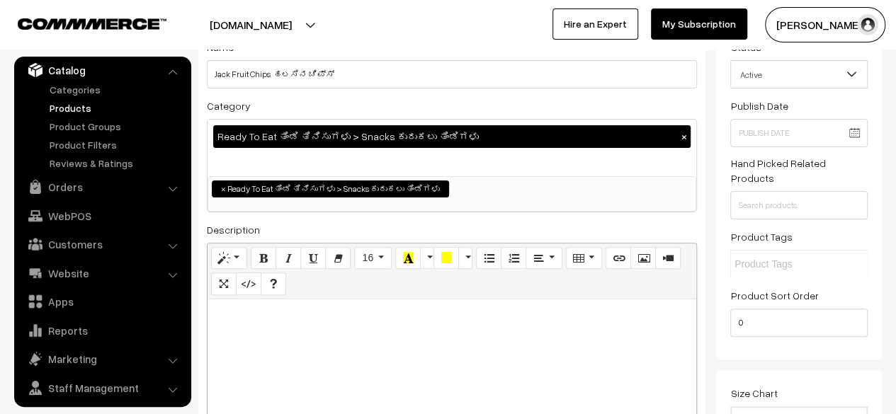
scroll to position [108, 0]
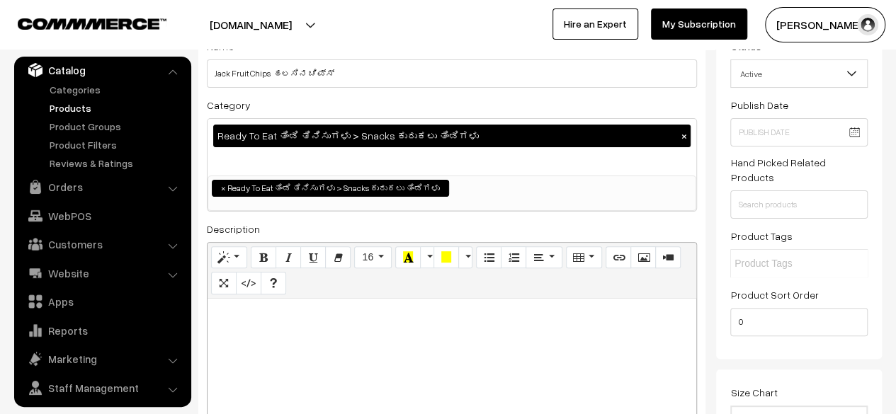
click at [307, 331] on div at bounding box center [452, 387] width 489 height 177
paste div
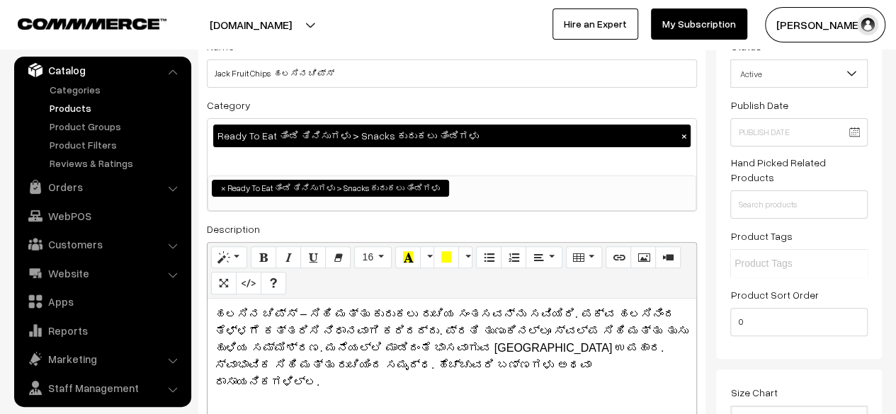
scroll to position [0, 0]
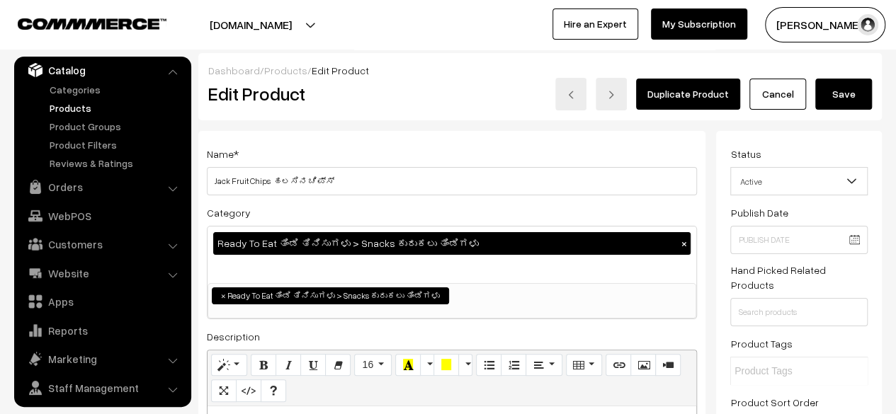
click at [846, 92] on button "Save" at bounding box center [843, 94] width 57 height 31
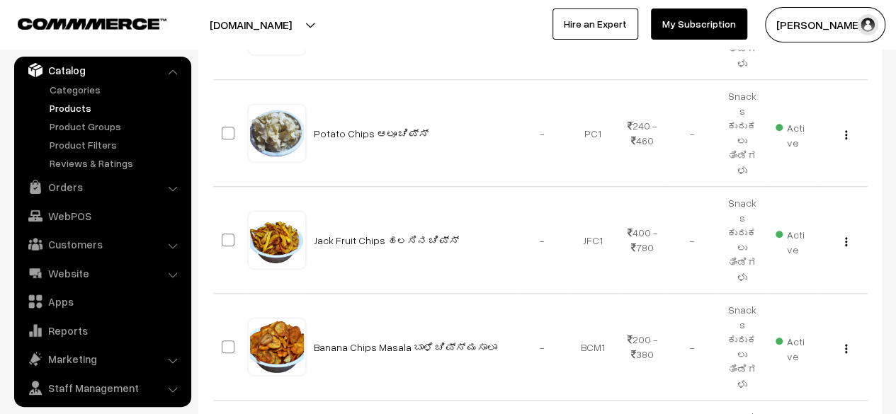
scroll to position [558, 0]
click at [846, 345] on img "button" at bounding box center [846, 349] width 2 height 9
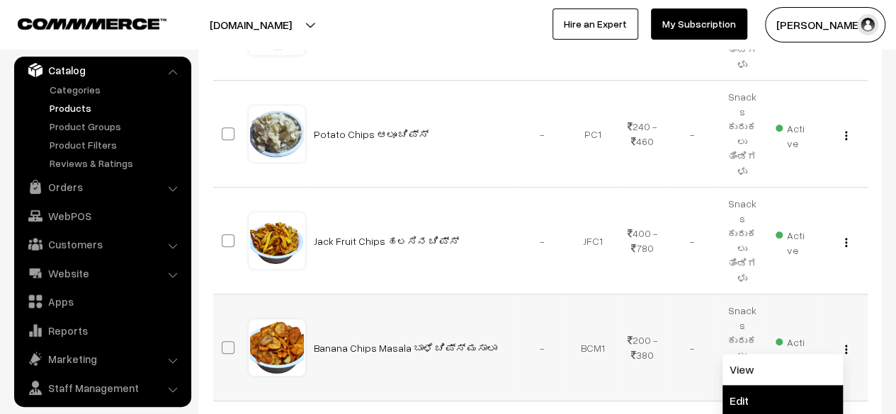
click at [737, 385] on link "Edit" at bounding box center [782, 400] width 120 height 31
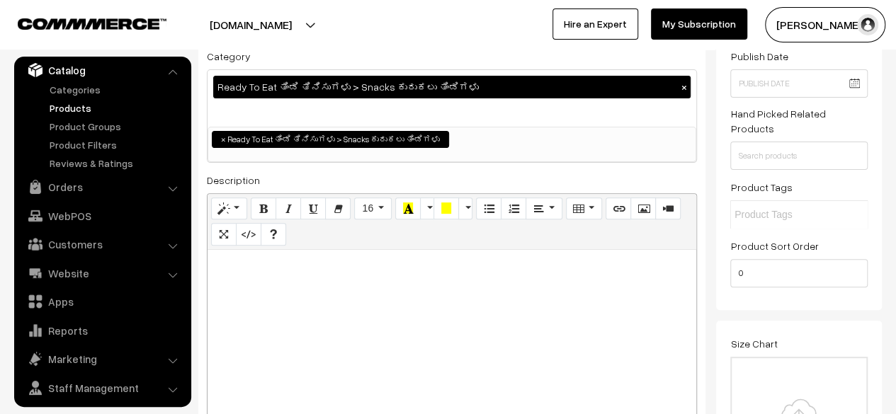
scroll to position [173, 0]
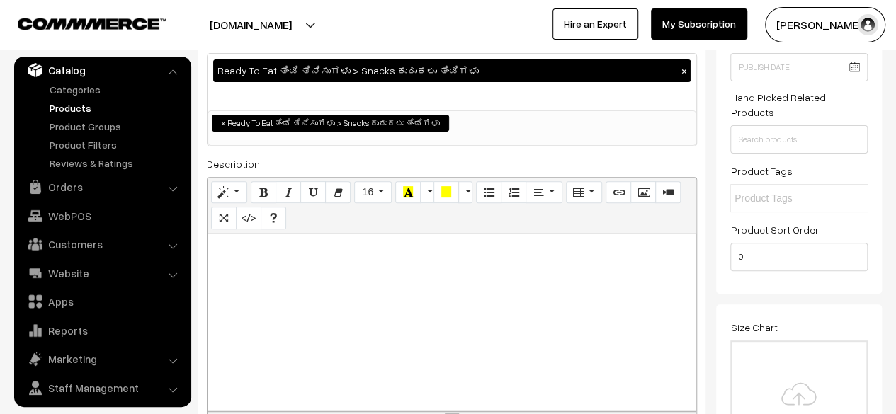
click at [537, 280] on div at bounding box center [452, 322] width 489 height 177
paste div
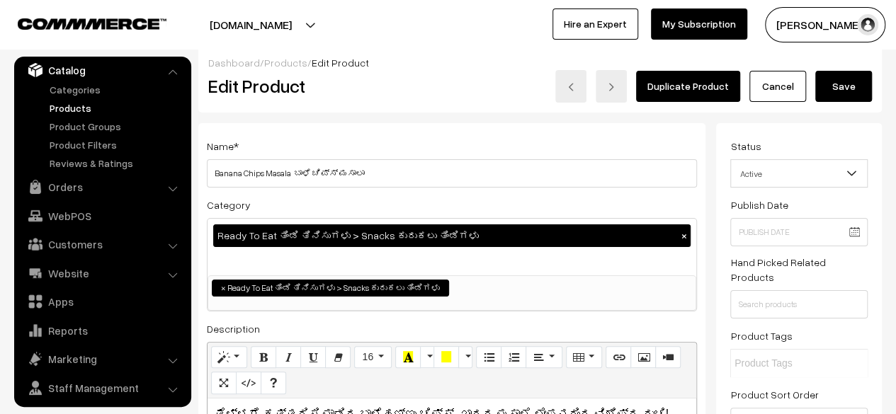
scroll to position [0, 0]
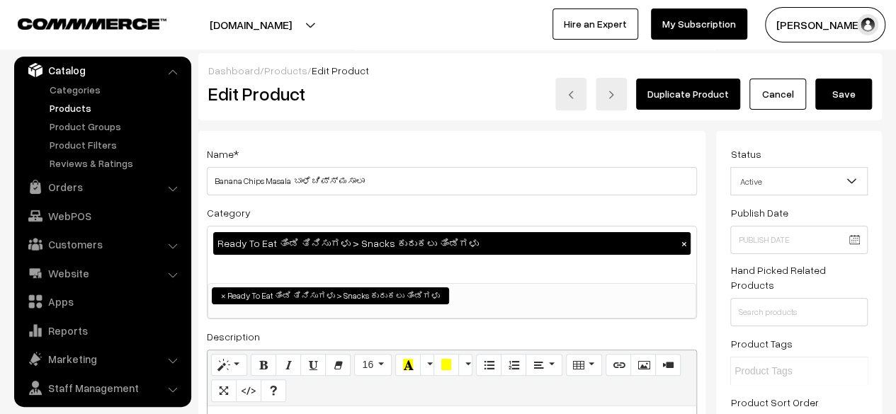
click at [840, 97] on button "Save" at bounding box center [843, 94] width 57 height 31
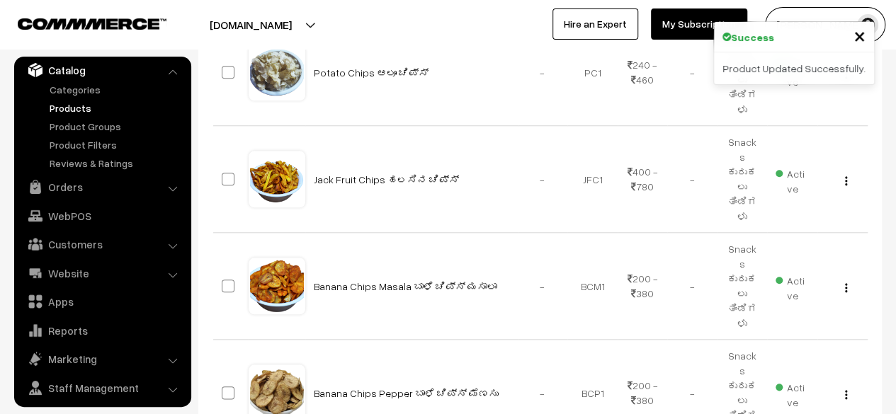
scroll to position [645, 0]
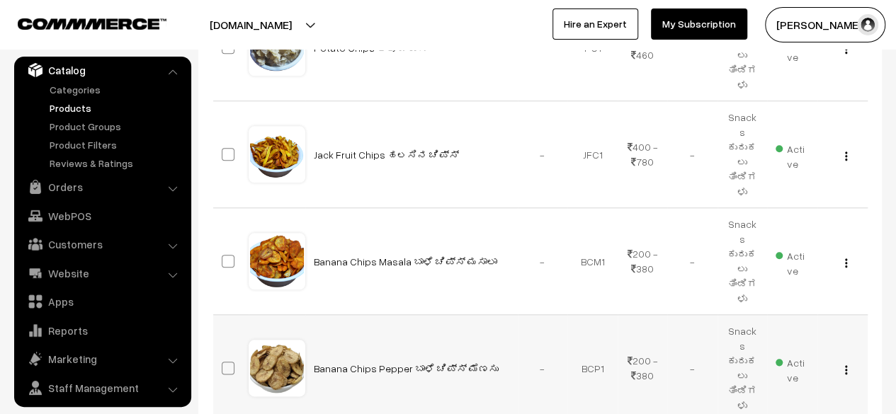
click at [847, 364] on button "button" at bounding box center [846, 369] width 4 height 11
click at [780, 406] on link "Edit" at bounding box center [782, 421] width 120 height 31
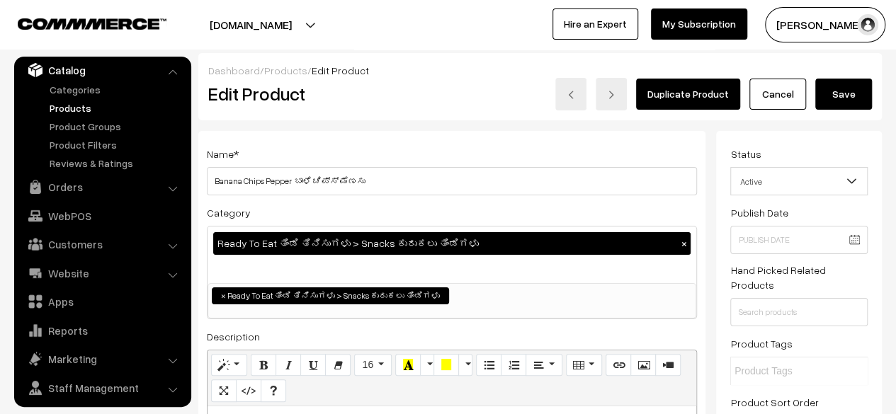
scroll to position [176, 0]
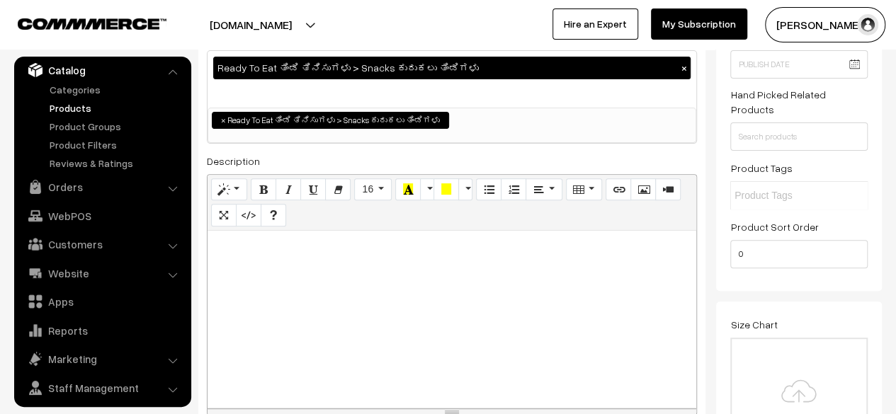
click at [314, 279] on div at bounding box center [452, 319] width 489 height 177
paste div
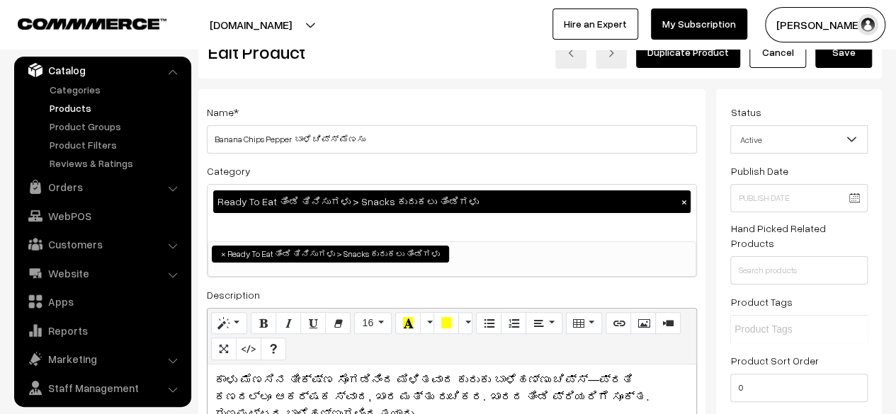
scroll to position [41, 0]
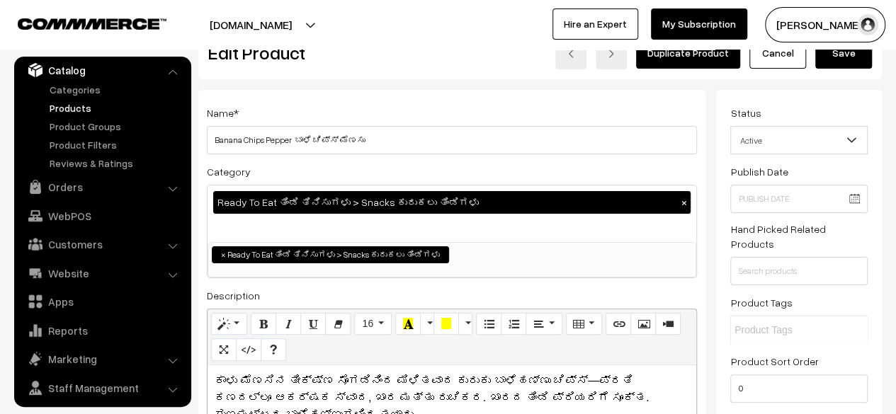
click at [854, 62] on button "Save" at bounding box center [843, 53] width 57 height 31
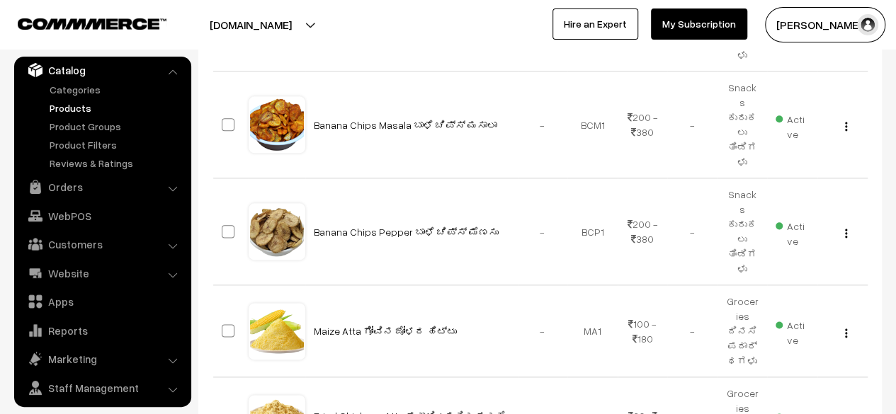
scroll to position [852, 0]
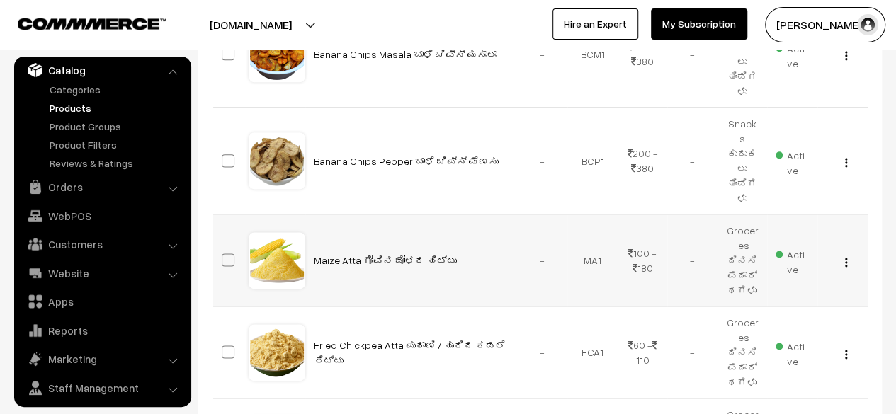
click at [844, 256] on button "button" at bounding box center [846, 261] width 4 height 11
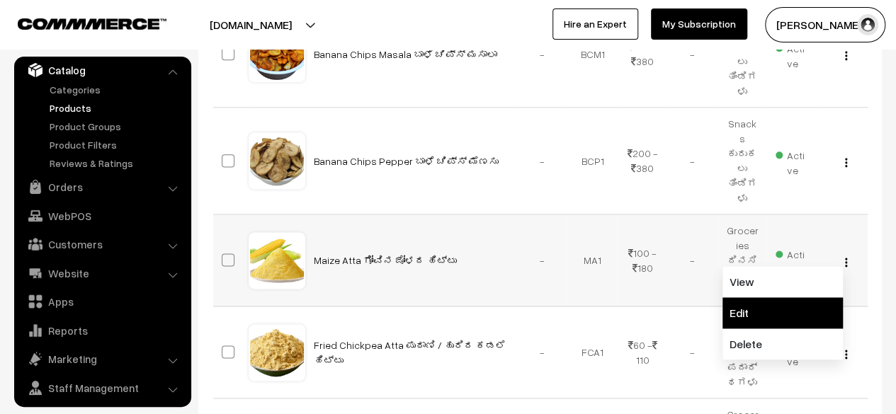
click at [754, 297] on link "Edit" at bounding box center [782, 312] width 120 height 31
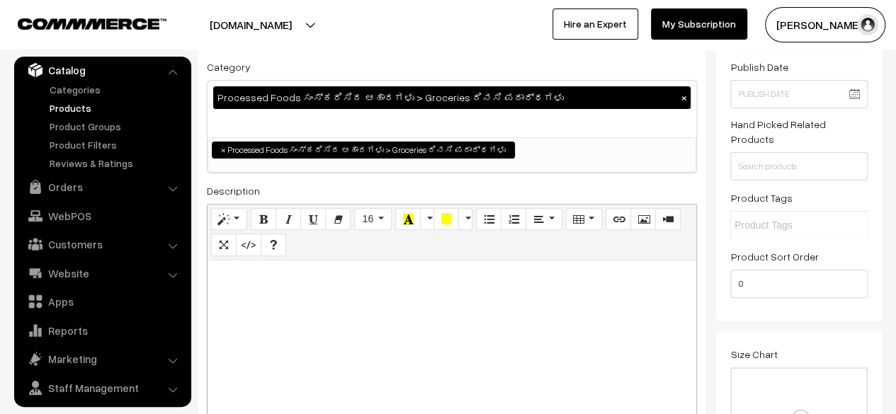
scroll to position [152, 0]
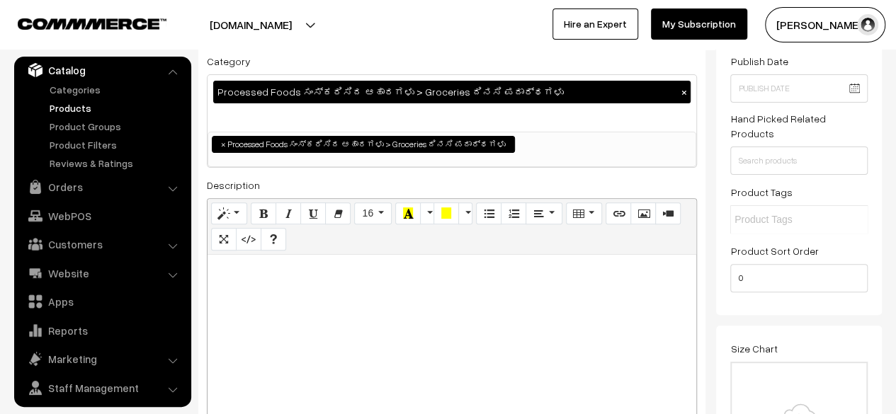
click at [296, 278] on p at bounding box center [452, 270] width 475 height 17
paste div
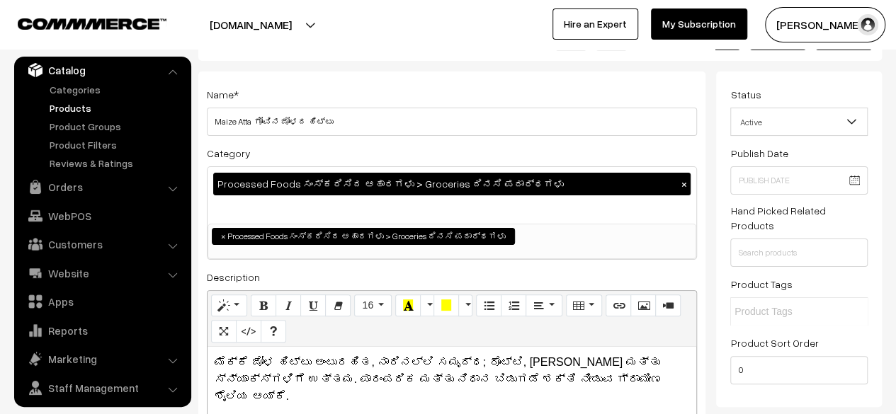
scroll to position [0, 0]
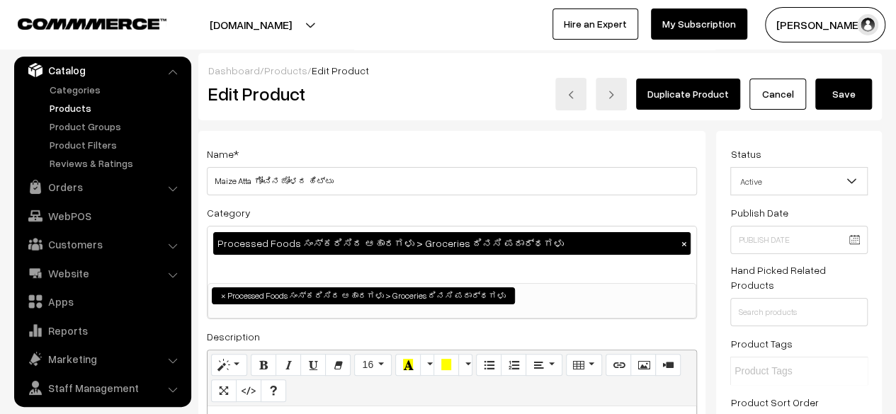
click at [848, 90] on button "Save" at bounding box center [843, 94] width 57 height 31
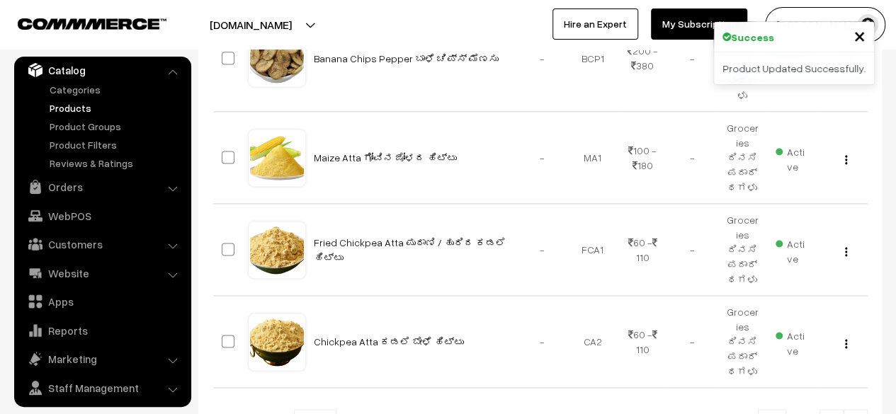
scroll to position [962, 0]
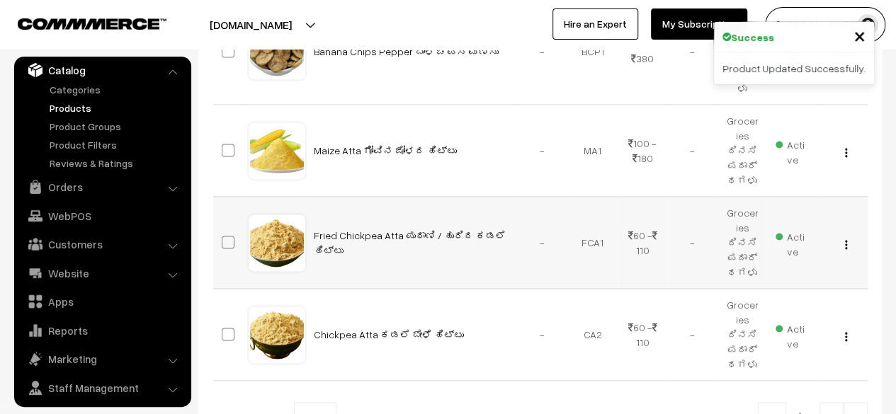
click at [847, 239] on button "button" at bounding box center [846, 244] width 4 height 11
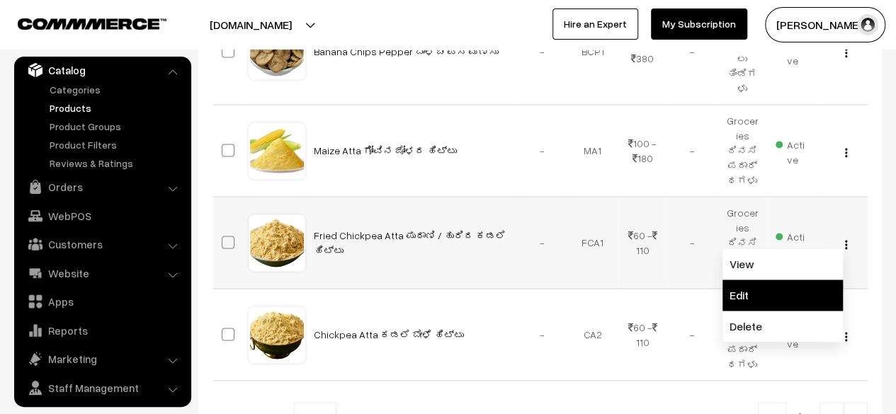
click at [791, 280] on link "Edit" at bounding box center [782, 295] width 120 height 31
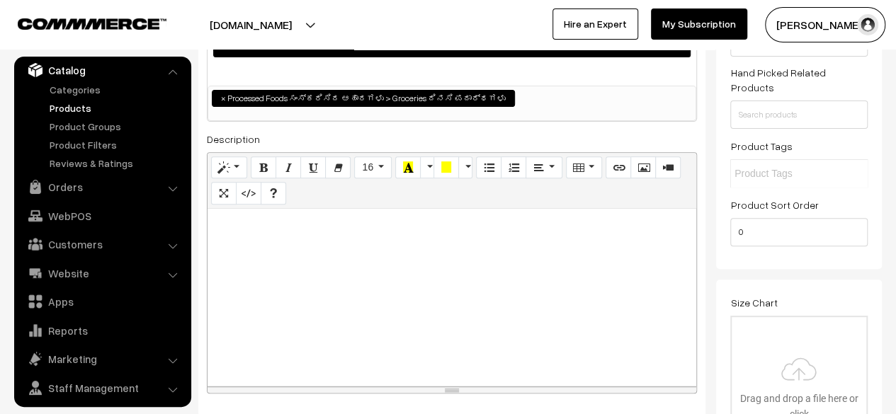
scroll to position [199, 0]
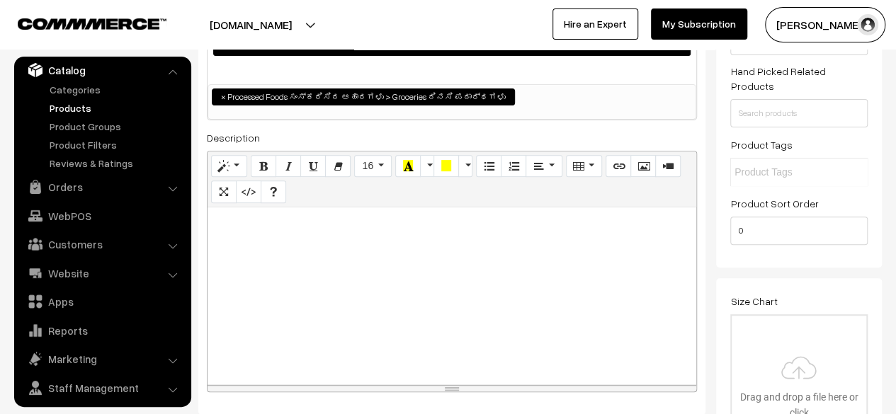
click at [422, 230] on p at bounding box center [452, 223] width 475 height 17
paste div
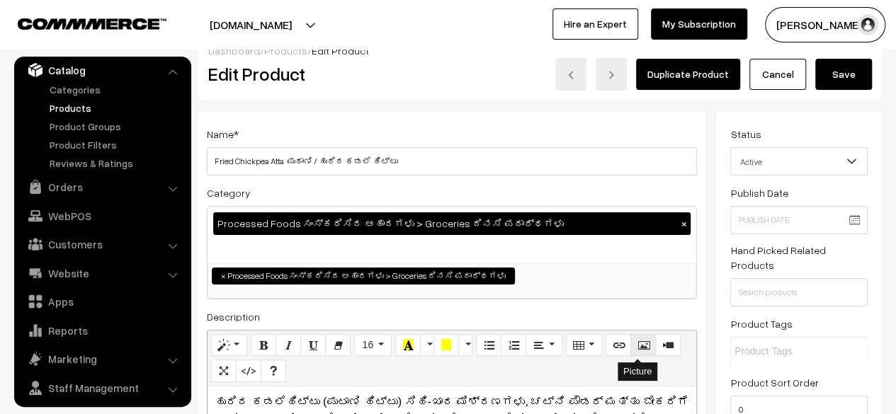
scroll to position [0, 0]
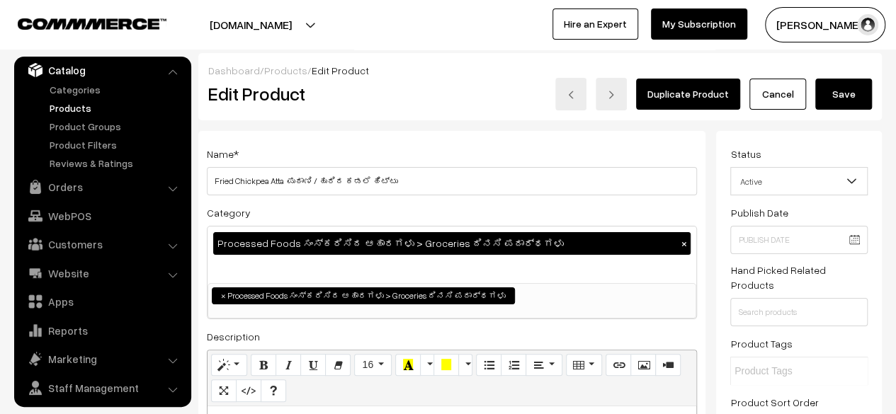
click at [832, 101] on button "Save" at bounding box center [843, 94] width 57 height 31
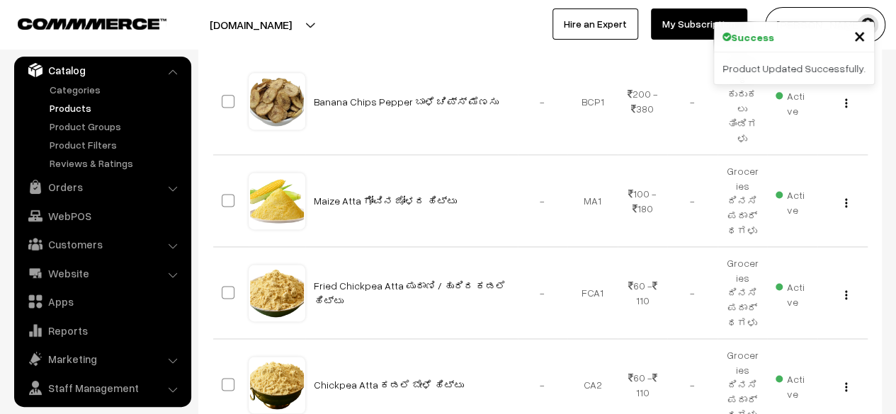
scroll to position [965, 0]
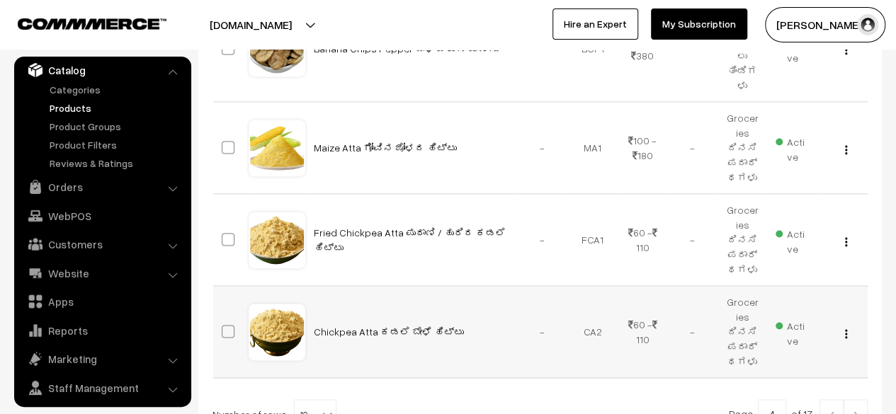
click at [845, 329] on img "button" at bounding box center [846, 333] width 2 height 9
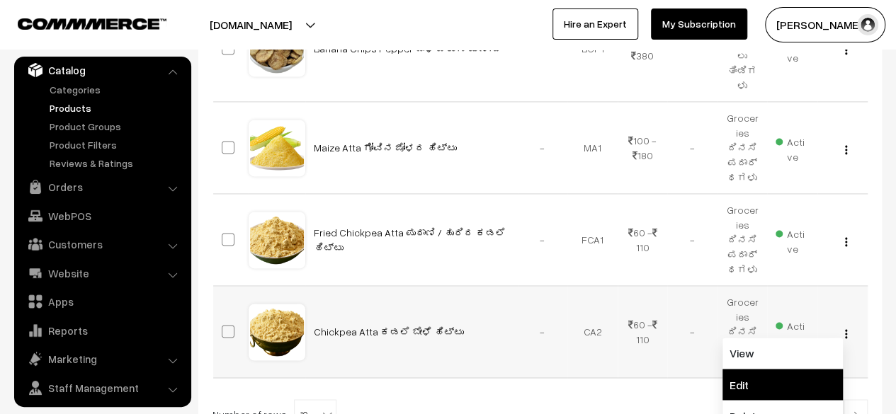
click at [783, 369] on link "Edit" at bounding box center [782, 384] width 120 height 31
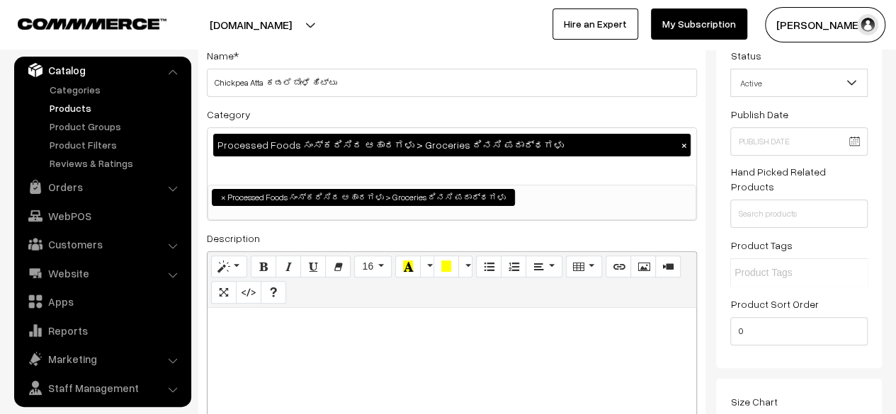
scroll to position [99, 0]
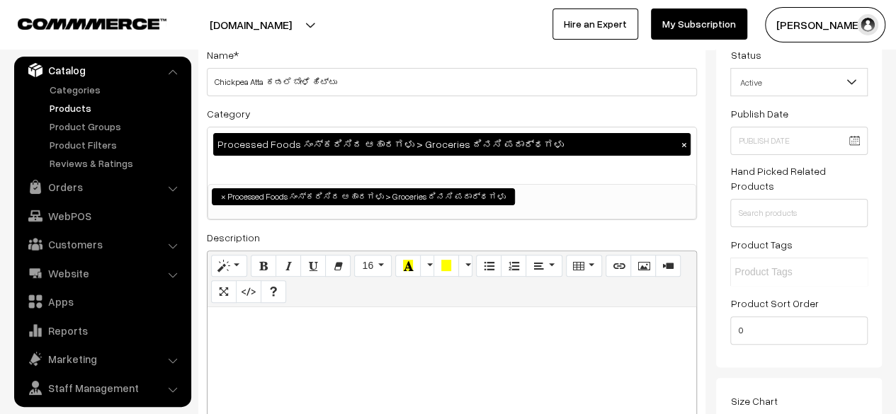
click at [344, 329] on p at bounding box center [452, 322] width 475 height 17
paste div
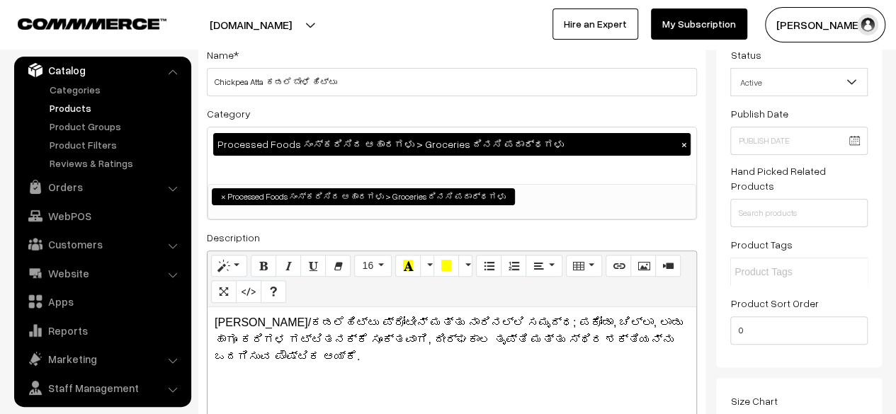
scroll to position [0, 0]
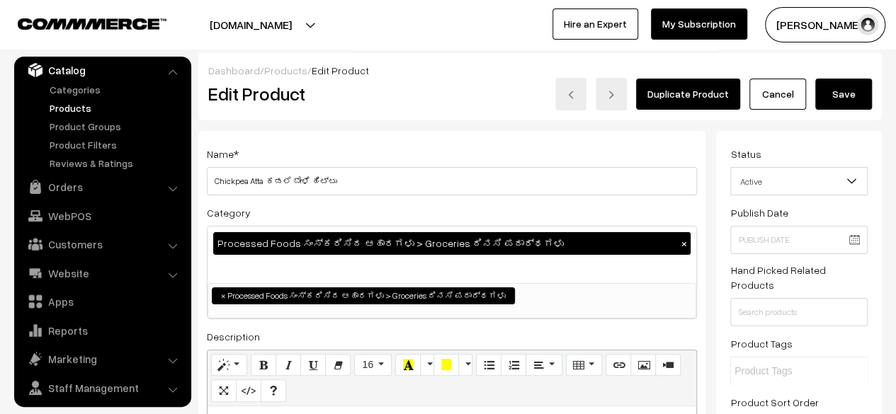
click at [841, 89] on button "Save" at bounding box center [843, 94] width 57 height 31
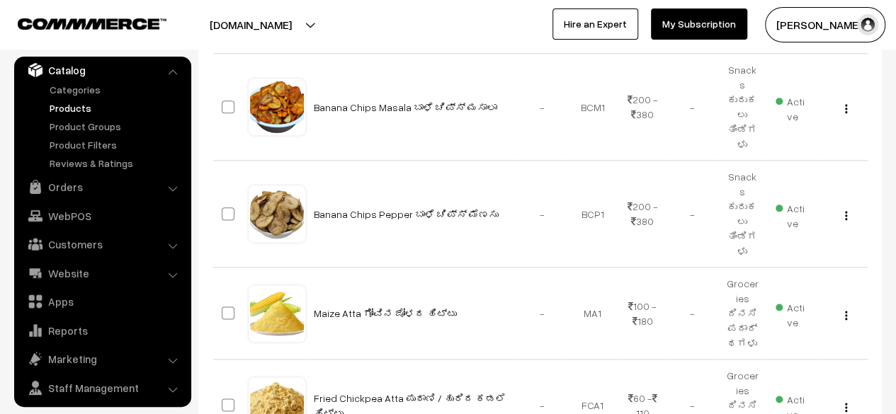
scroll to position [999, 0]
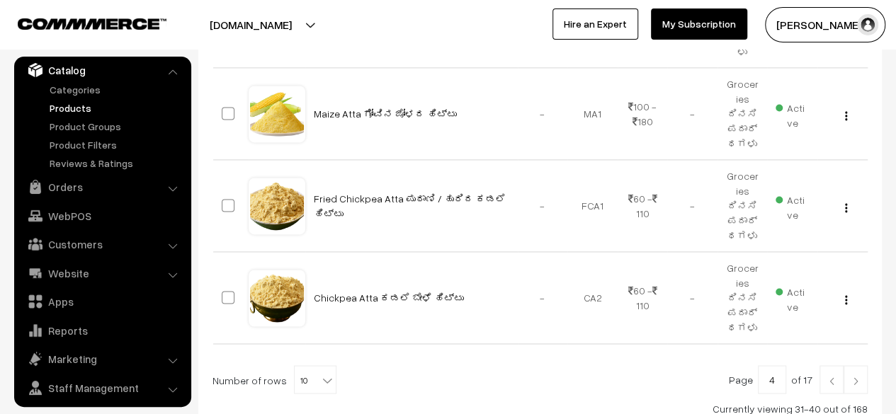
click at [854, 377] on img at bounding box center [855, 381] width 13 height 8
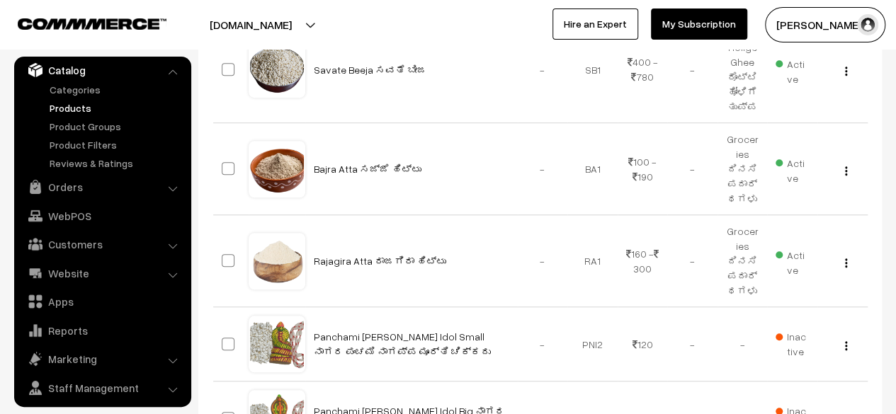
scroll to position [487, 0]
